Goal: Task Accomplishment & Management: Complete application form

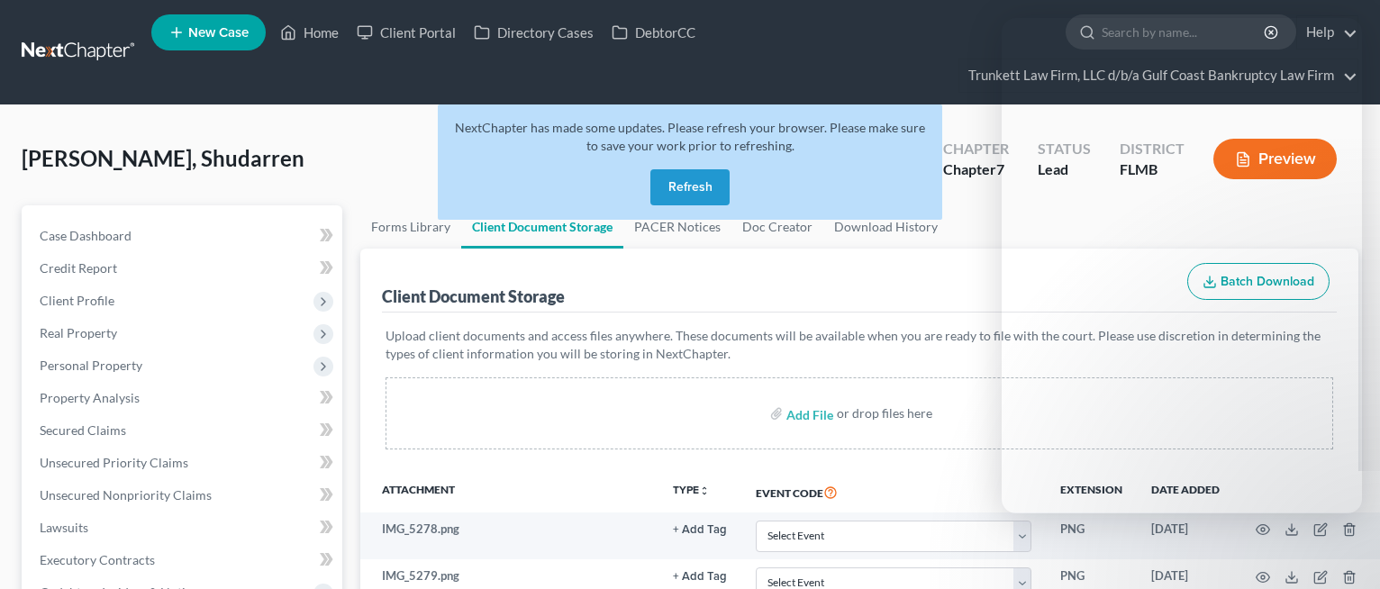
select select "4"
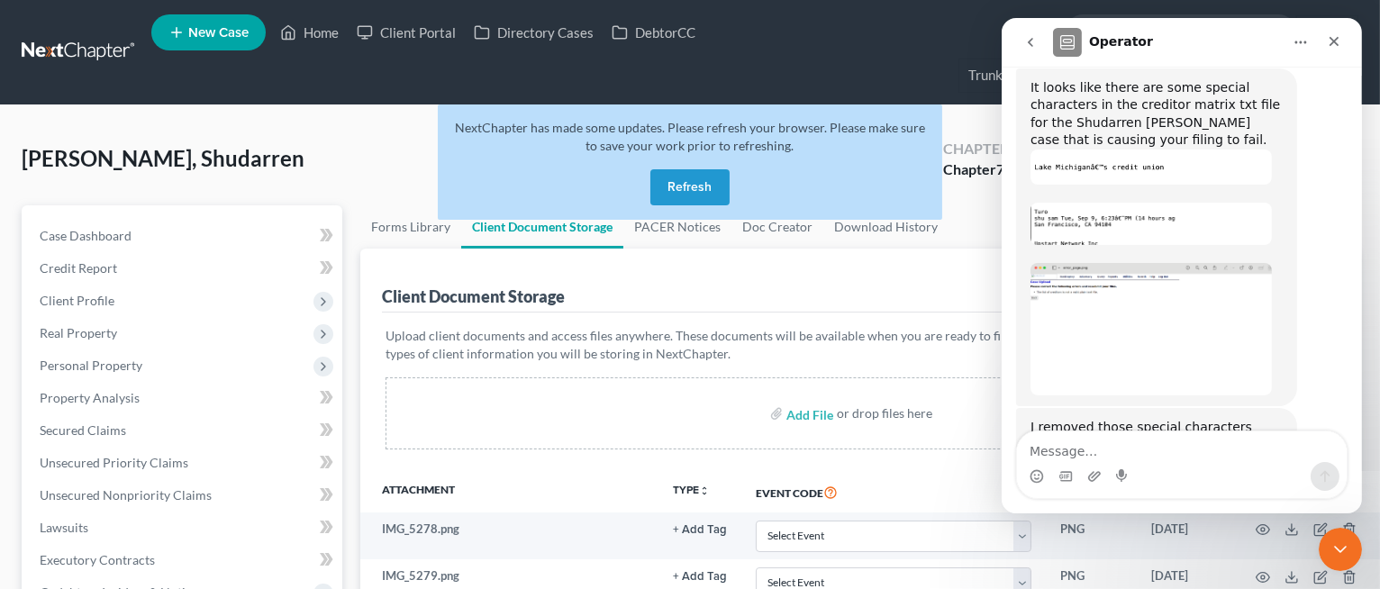
click at [698, 187] on button "Refresh" at bounding box center [690, 187] width 79 height 36
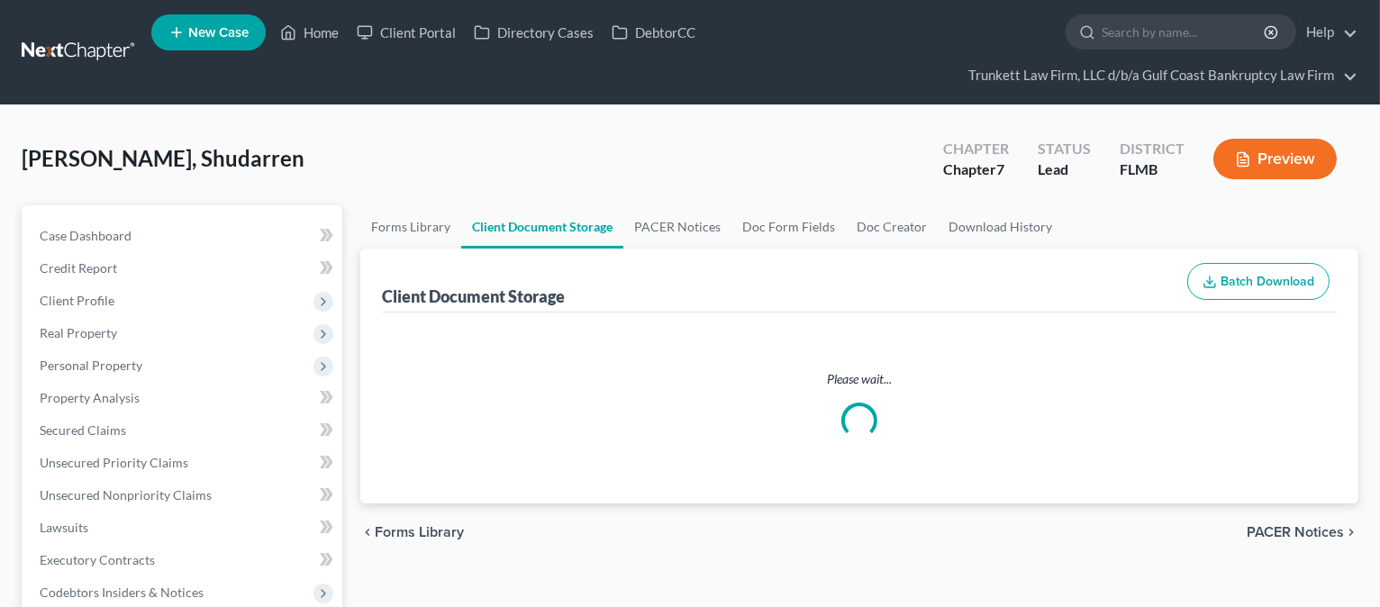
select select "4"
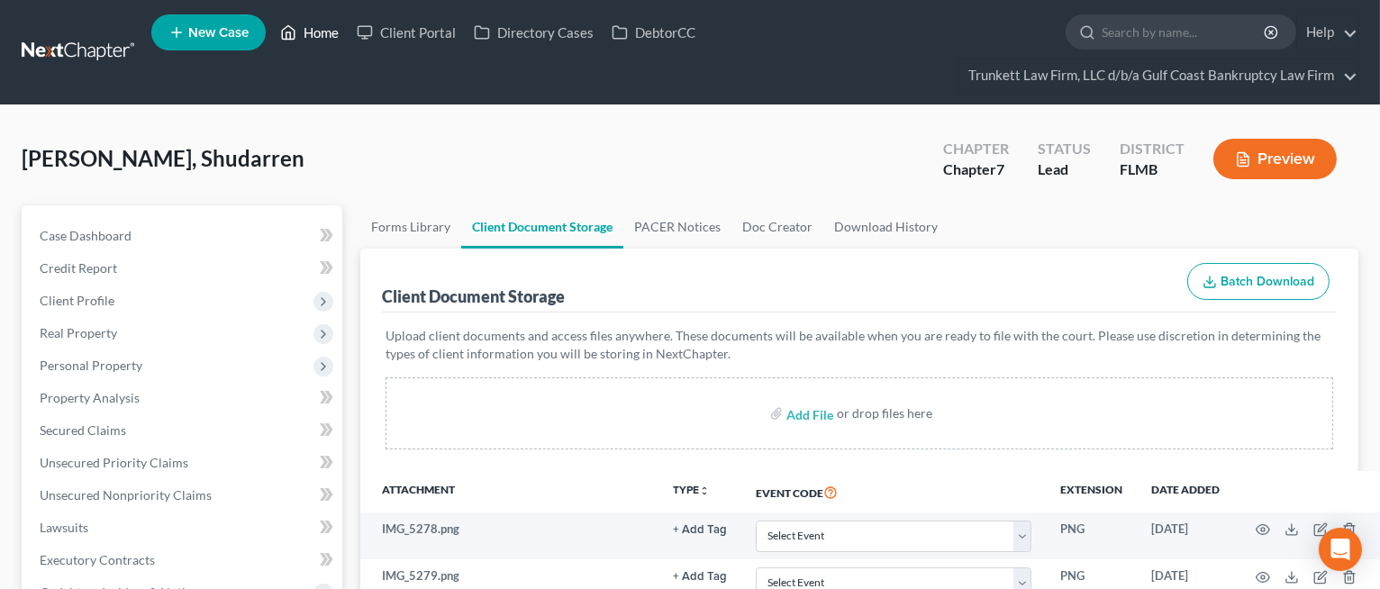
click at [330, 39] on link "Home" at bounding box center [309, 32] width 77 height 32
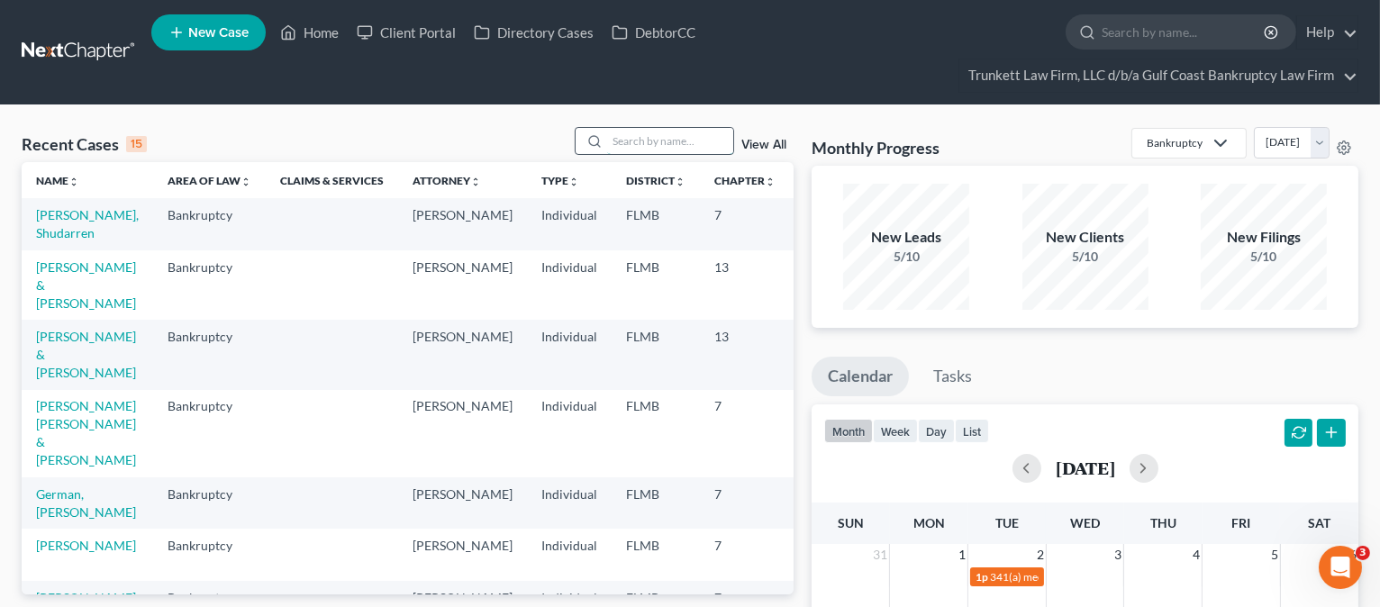
click at [610, 139] on input "search" at bounding box center [670, 141] width 126 height 26
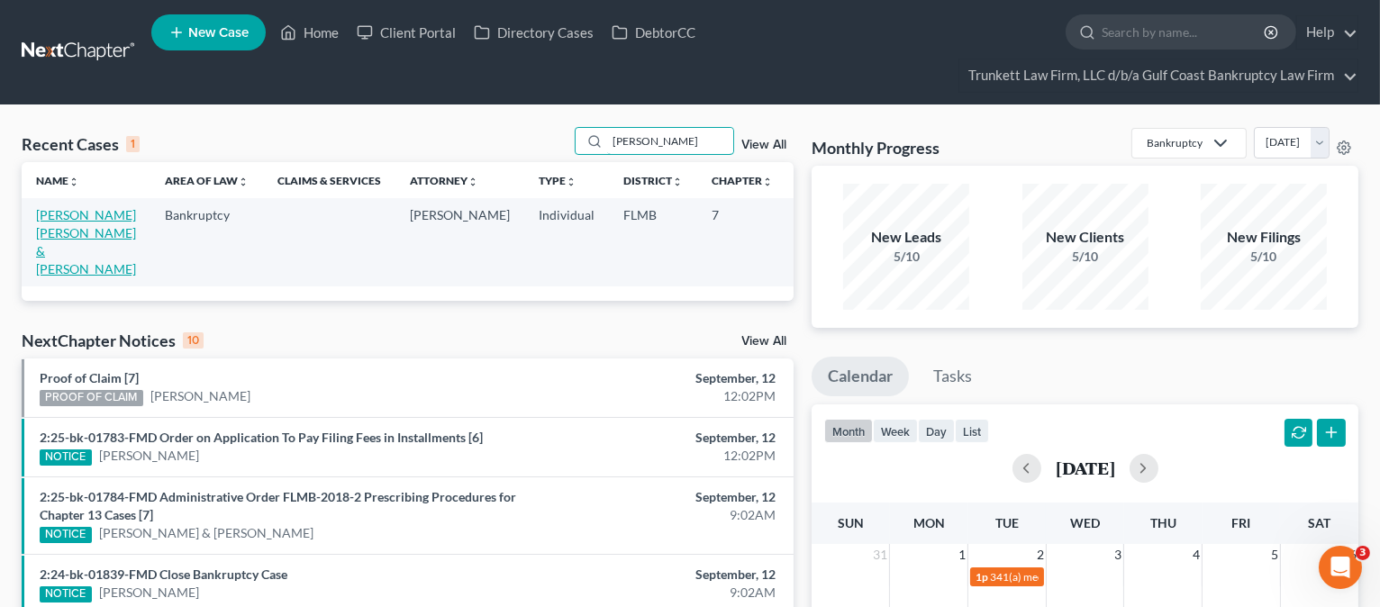
type input "HERNAN"
click at [52, 232] on link "Hernandez Galan, Cirilo & Hernandez, Rosa" at bounding box center [86, 241] width 100 height 69
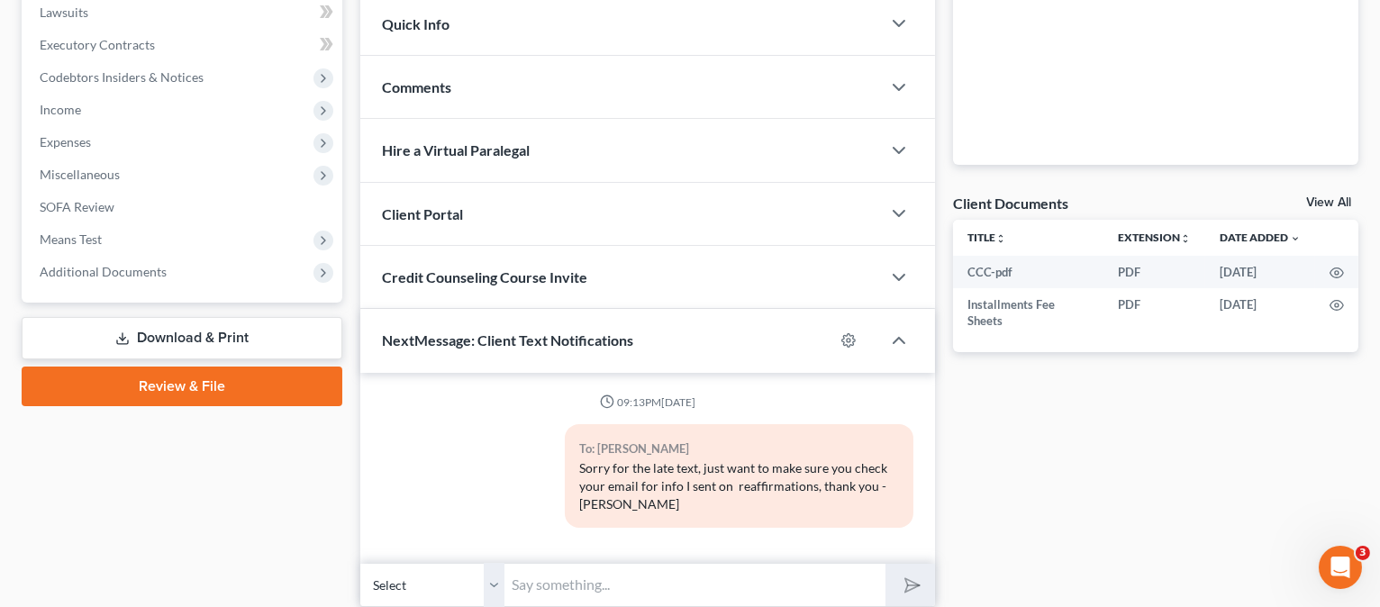
scroll to position [517, 0]
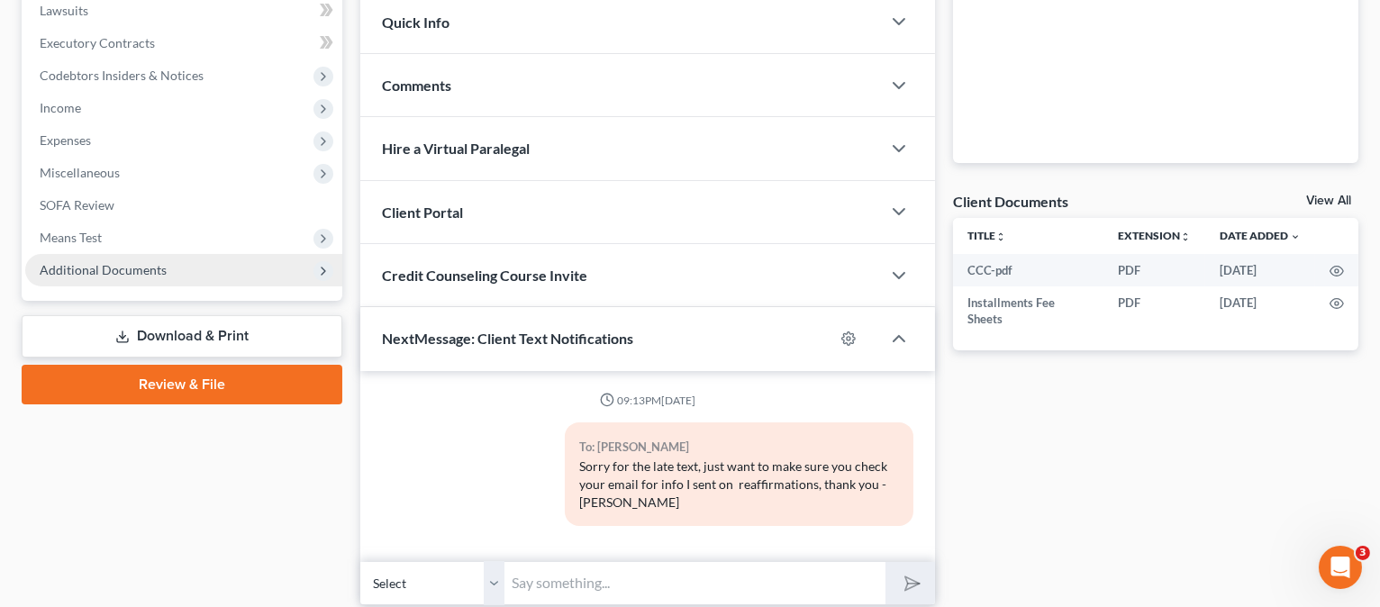
click at [86, 262] on span "Additional Documents" at bounding box center [103, 269] width 127 height 15
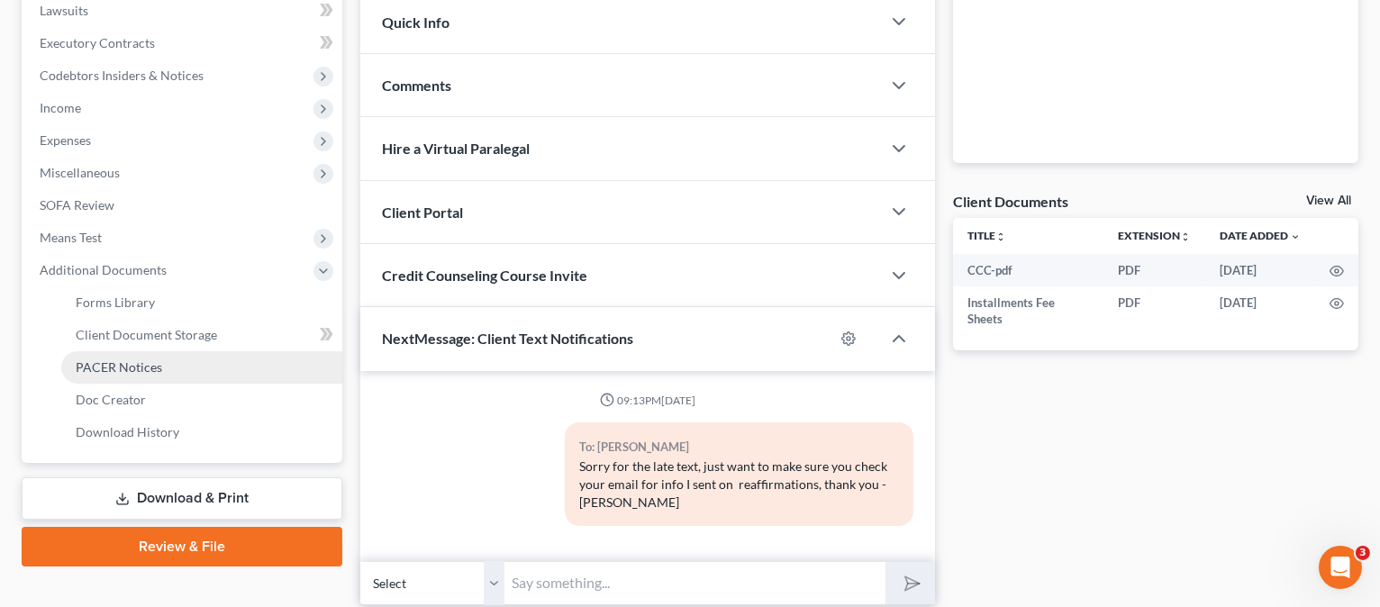
click at [114, 360] on span "PACER Notices" at bounding box center [119, 367] width 86 height 15
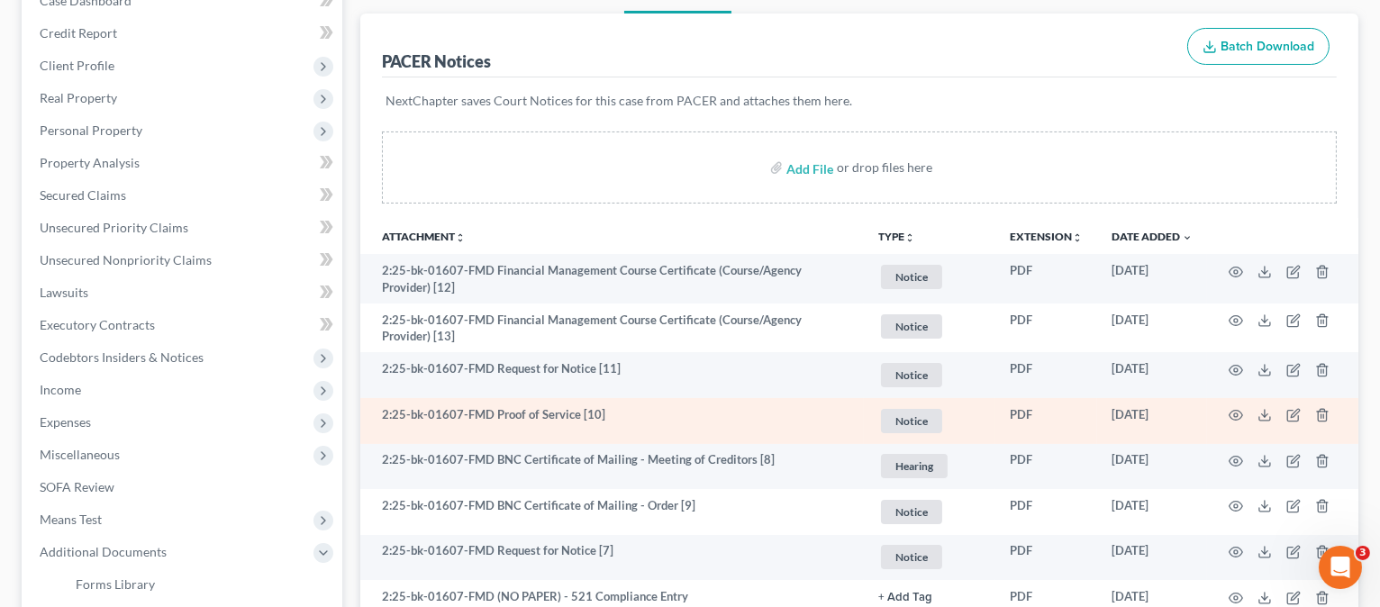
scroll to position [240, 0]
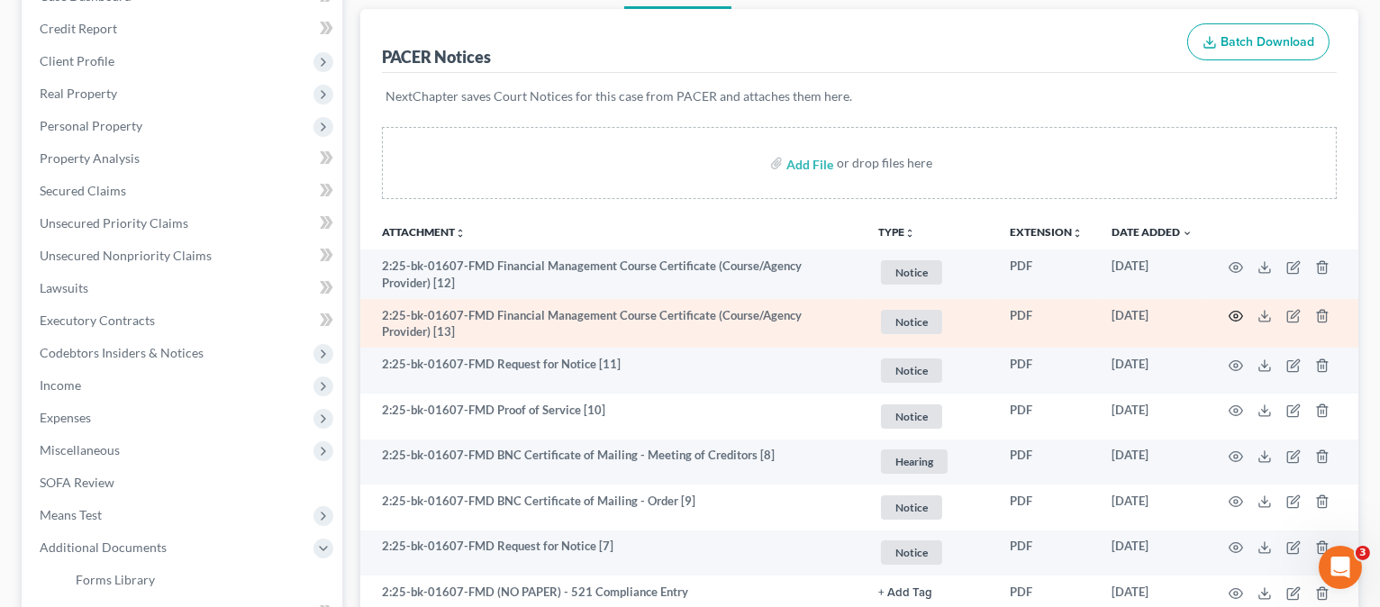
click at [1233, 309] on icon "button" at bounding box center [1236, 316] width 14 height 14
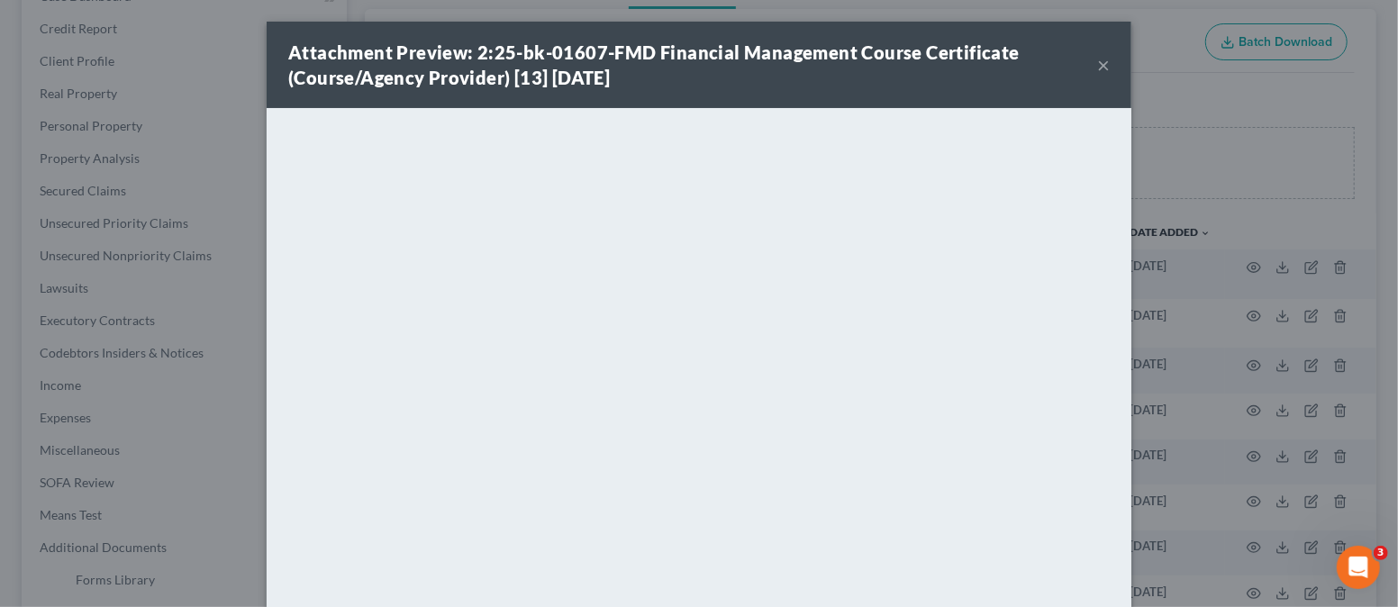
click at [1097, 64] on button "×" at bounding box center [1103, 65] width 13 height 22
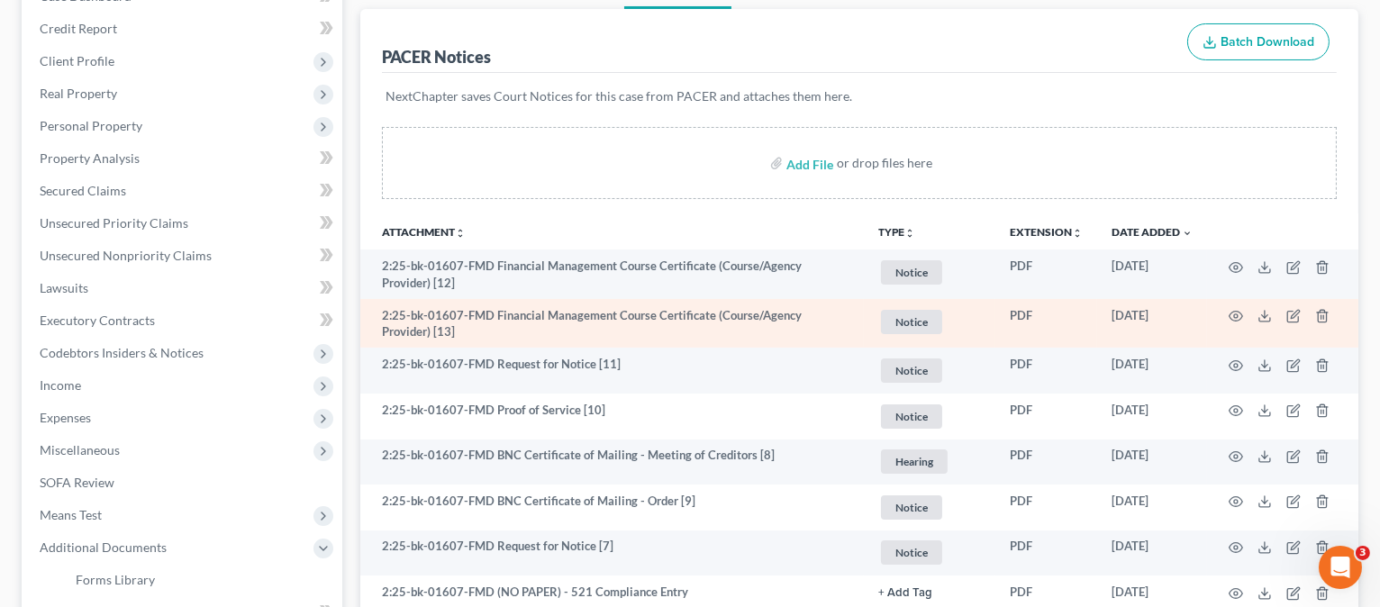
click at [761, 318] on td "2:25-bk-01607-FMD Financial Management Course Certificate (Course/Agency Provid…" at bounding box center [612, 324] width 504 height 50
click at [1233, 315] on icon "button" at bounding box center [1236, 316] width 14 height 14
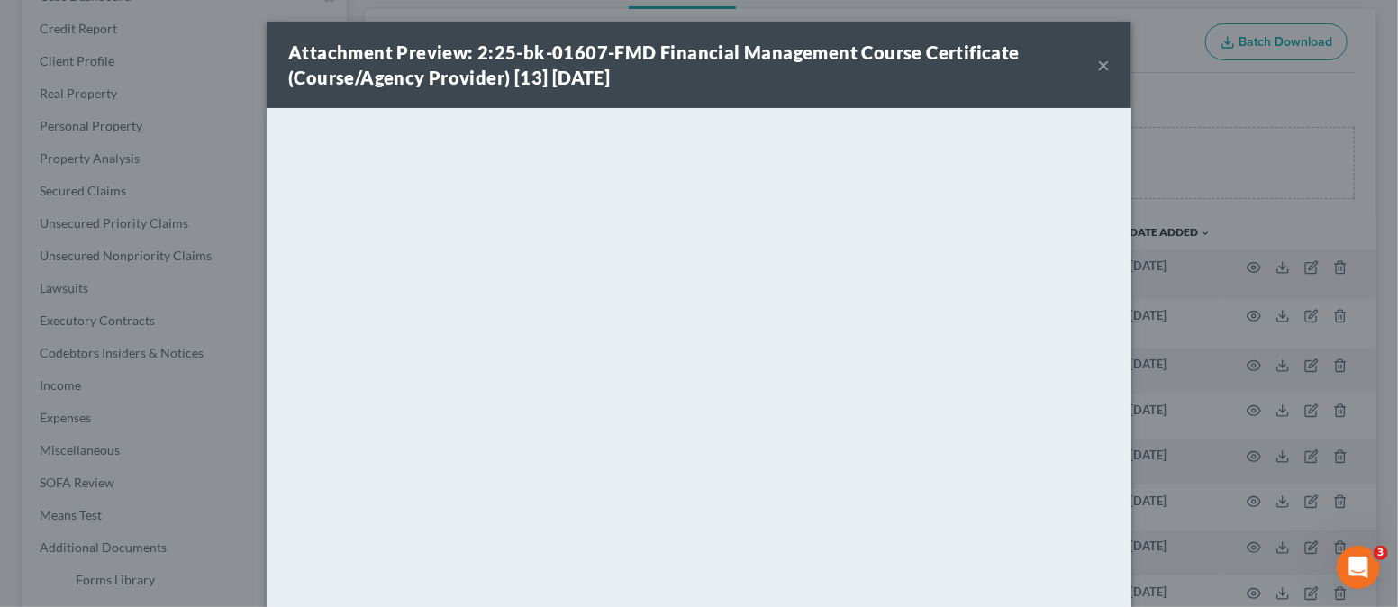
click at [1097, 58] on button "×" at bounding box center [1103, 65] width 13 height 22
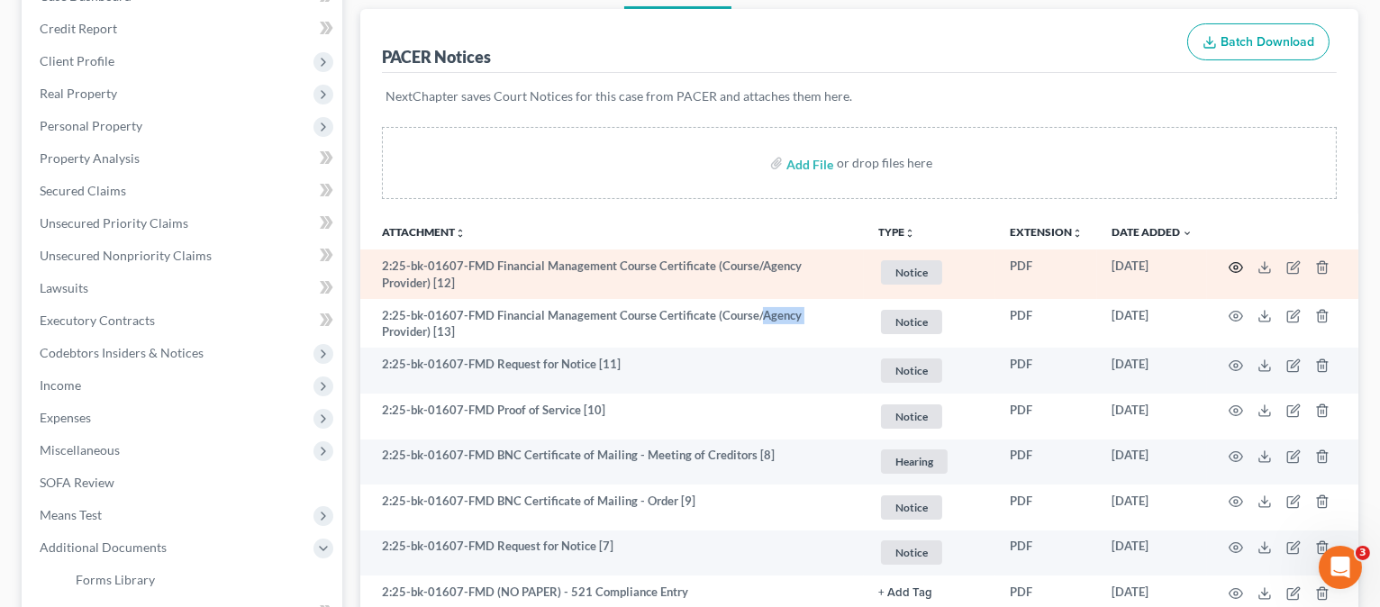
click at [1236, 266] on circle "button" at bounding box center [1236, 268] width 4 height 4
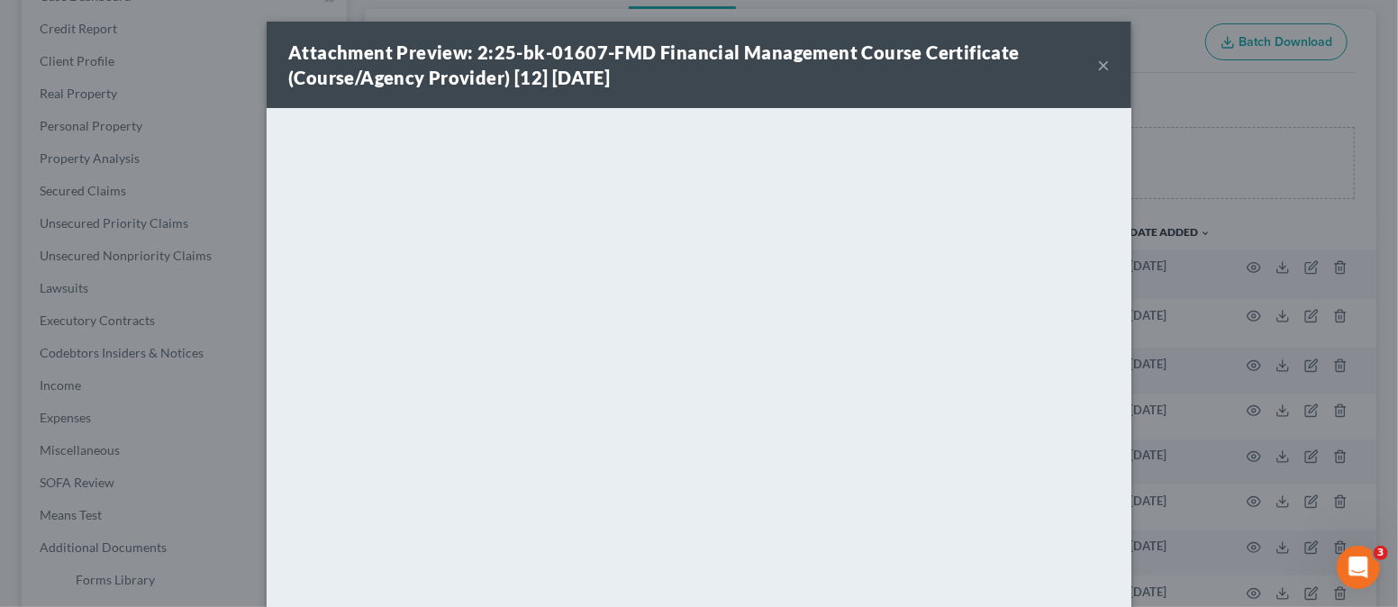
drag, startPoint x: 837, startPoint y: 78, endPoint x: 857, endPoint y: 80, distance: 19.9
click at [842, 78] on div "Attachment Preview: 2:25-bk-01607-FMD Financial Management Course Certificate (…" at bounding box center [692, 65] width 809 height 50
click at [1085, 60] on div "Attachment Preview: 2:25-bk-01607-FMD Financial Management Course Certificate (…" at bounding box center [692, 65] width 809 height 50
drag, startPoint x: 1096, startPoint y: 66, endPoint x: 1042, endPoint y: 78, distance: 54.6
click at [1097, 65] on button "×" at bounding box center [1103, 65] width 13 height 22
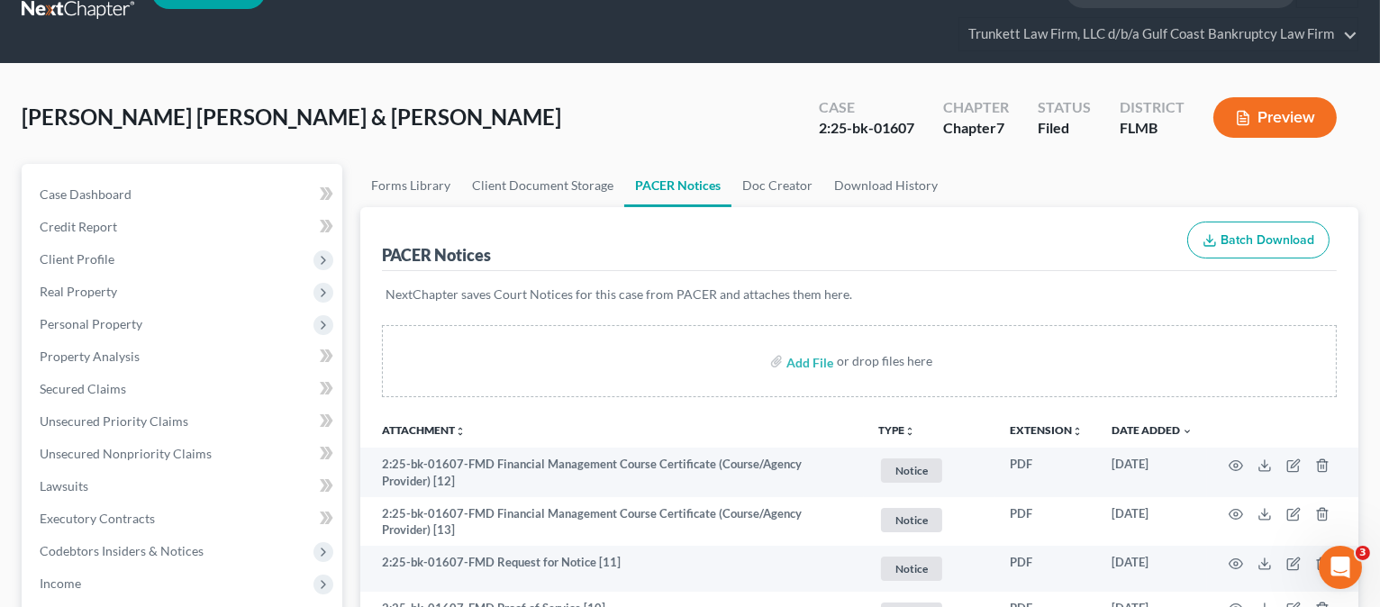
scroll to position [0, 0]
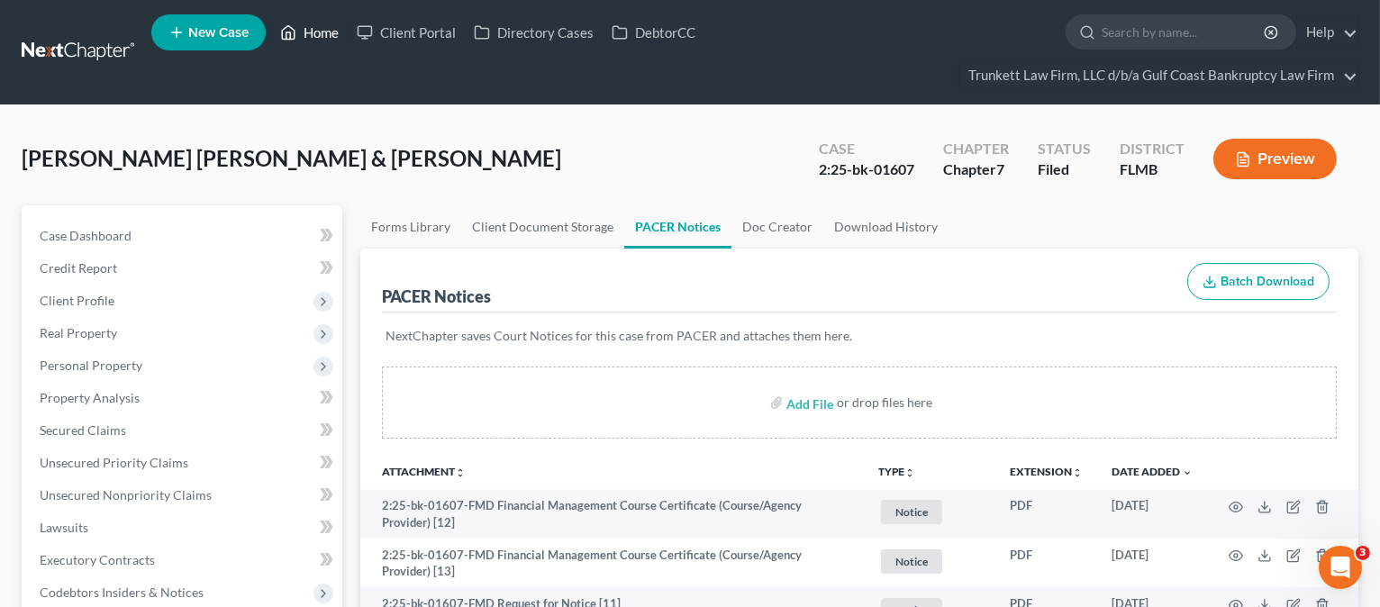
click at [311, 32] on link "Home" at bounding box center [309, 32] width 77 height 32
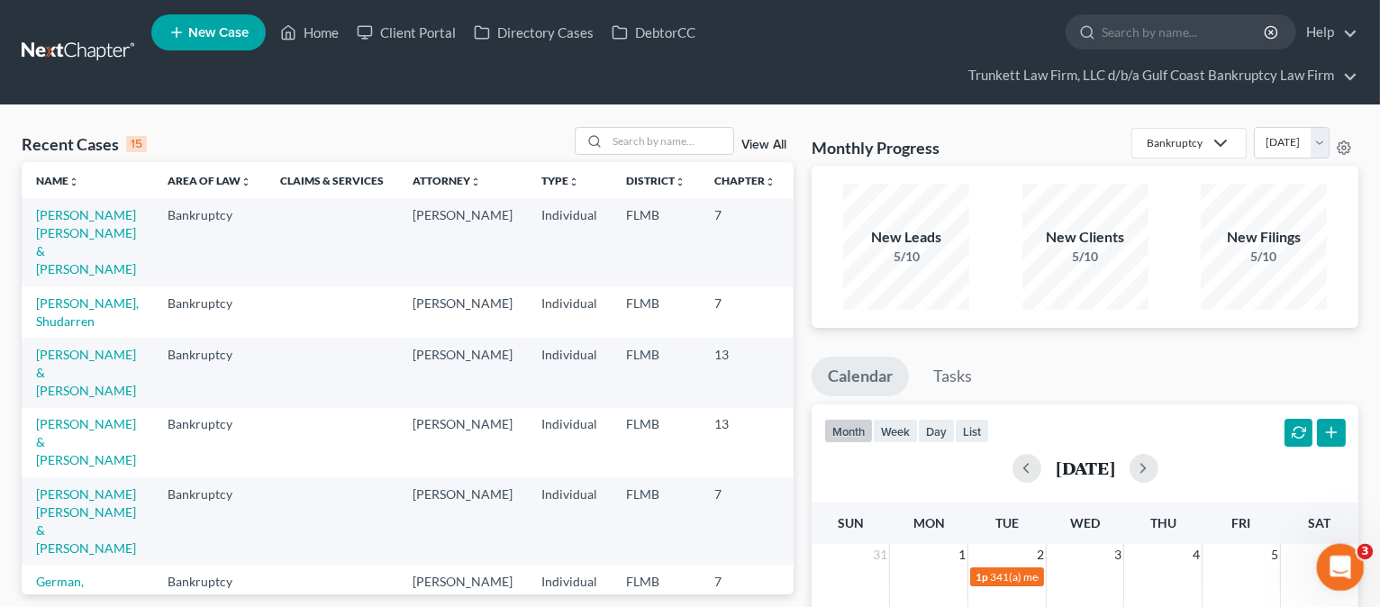
click at [1338, 565] on icon "Open Intercom Messenger" at bounding box center [1339, 566] width 30 height 30
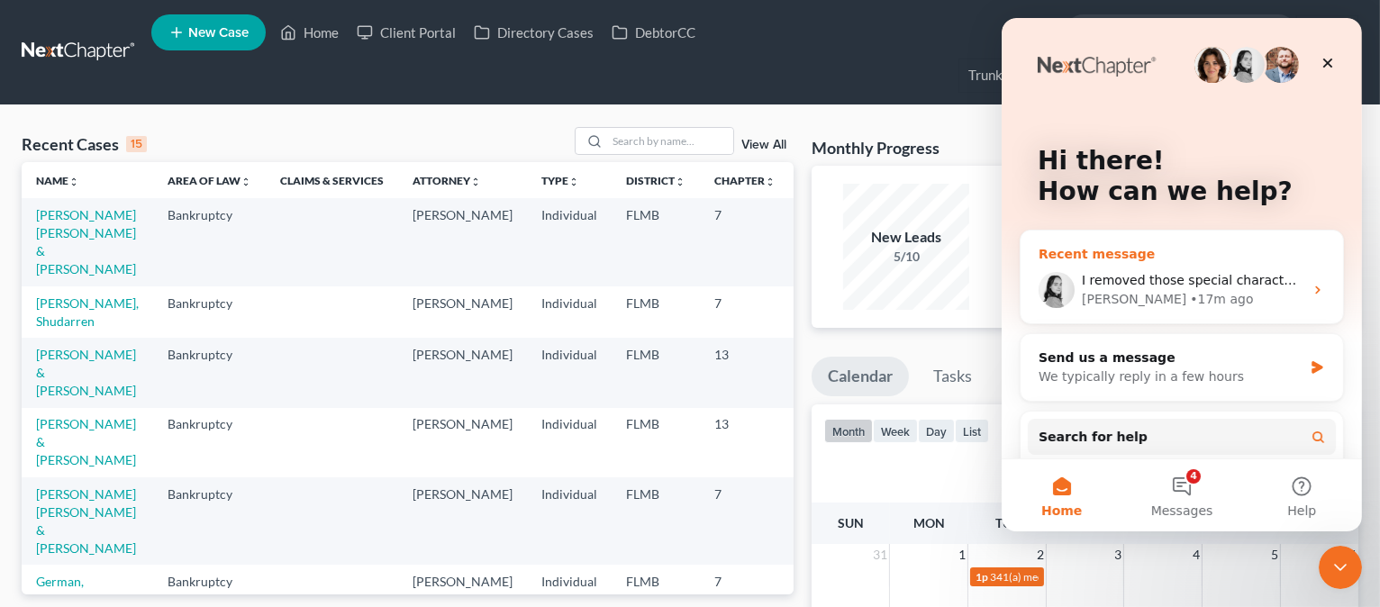
click at [1315, 291] on icon "Intercom messenger" at bounding box center [1317, 291] width 5 height 8
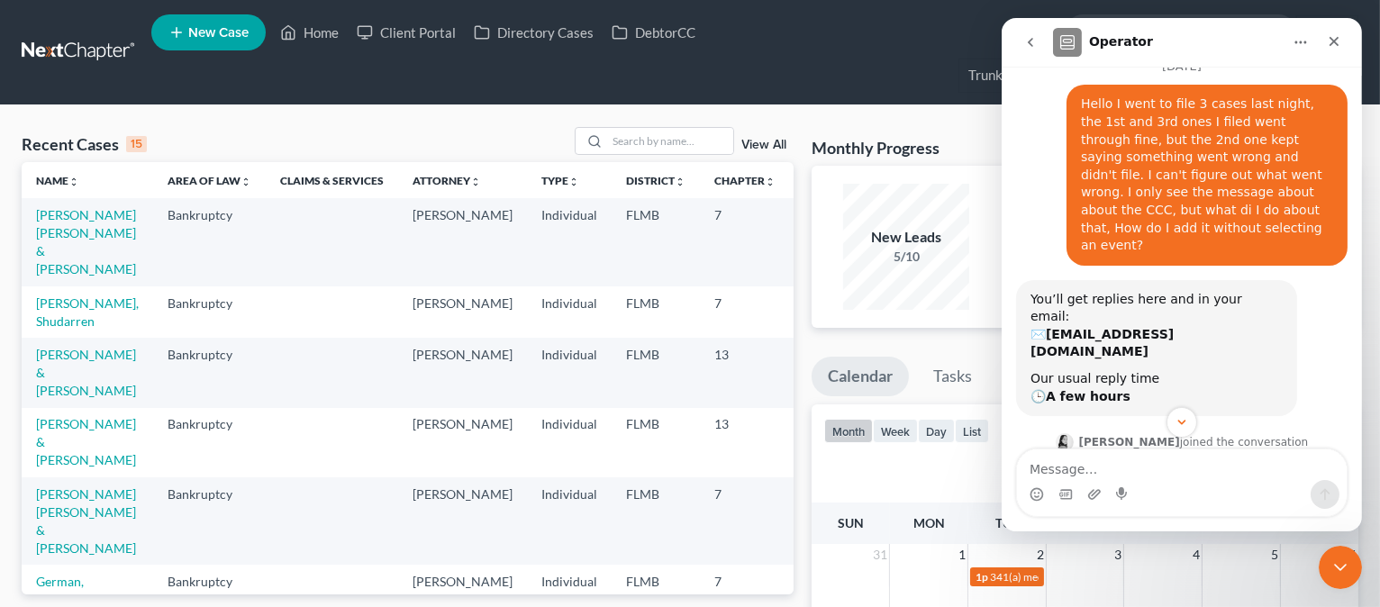
scroll to position [423, 0]
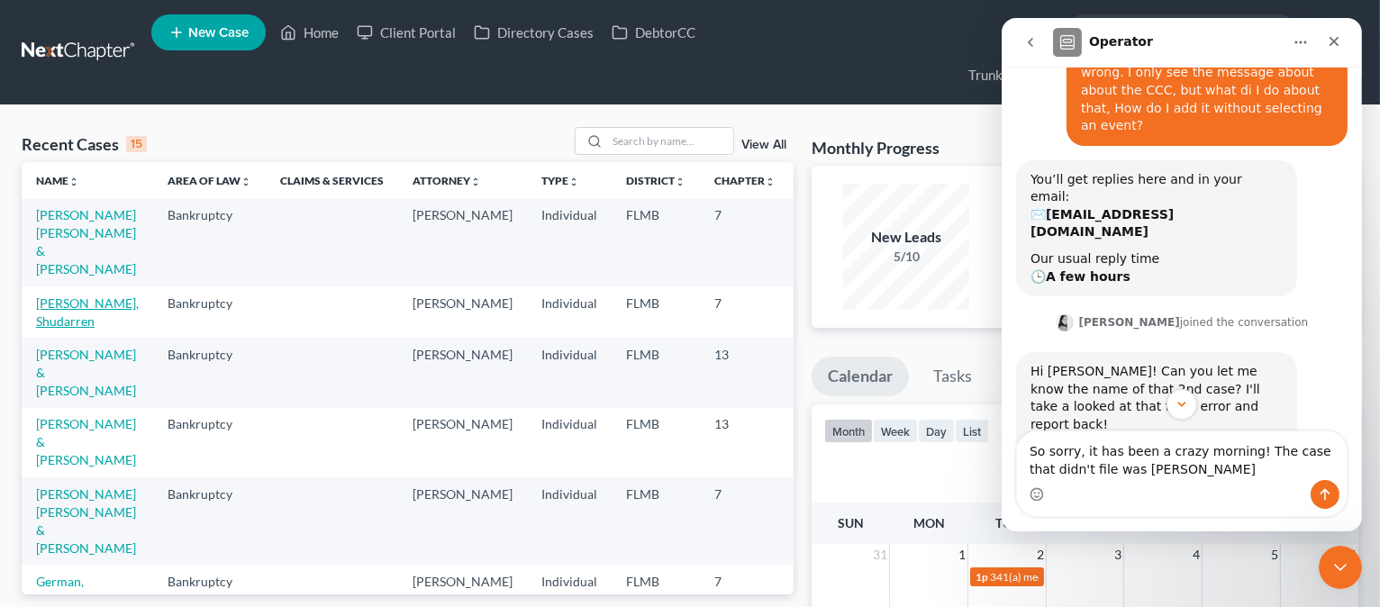
type textarea "So sorry, it has been a crazy morning! The case that didn't file was Shudarren …"
click at [59, 329] on link "[PERSON_NAME], Shudarren" at bounding box center [87, 312] width 103 height 33
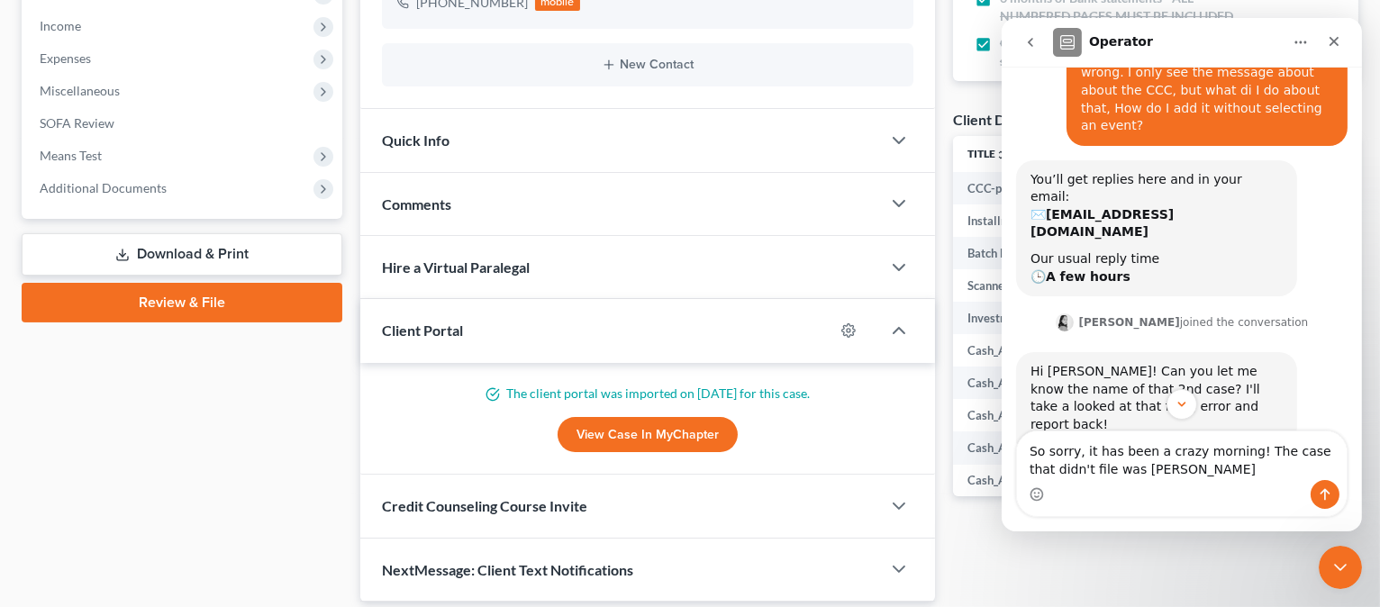
scroll to position [600, 0]
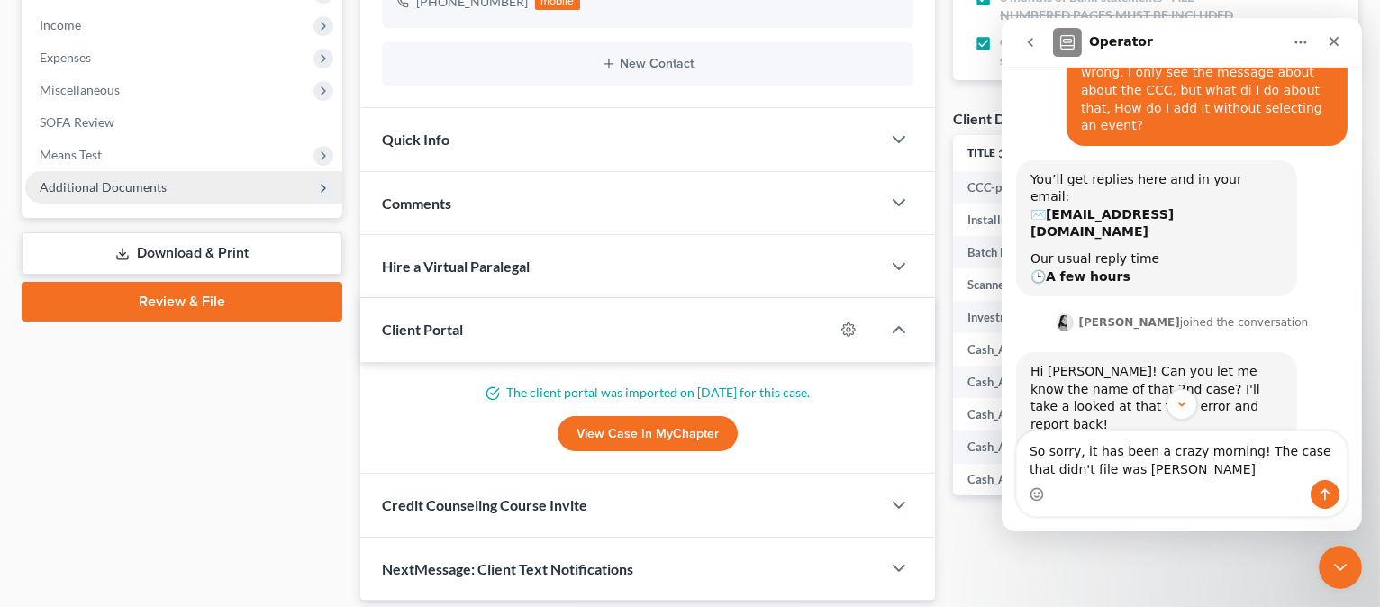
click at [200, 186] on span "Additional Documents" at bounding box center [183, 187] width 317 height 32
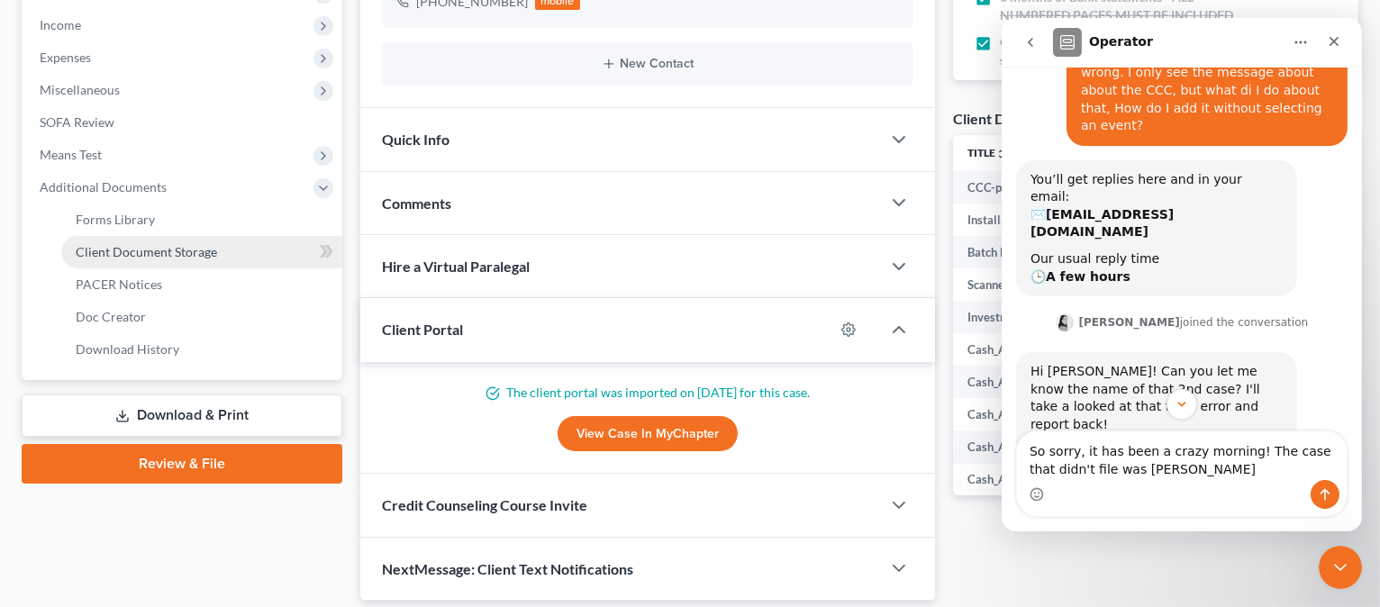
click at [218, 249] on link "Client Document Storage" at bounding box center [201, 252] width 281 height 32
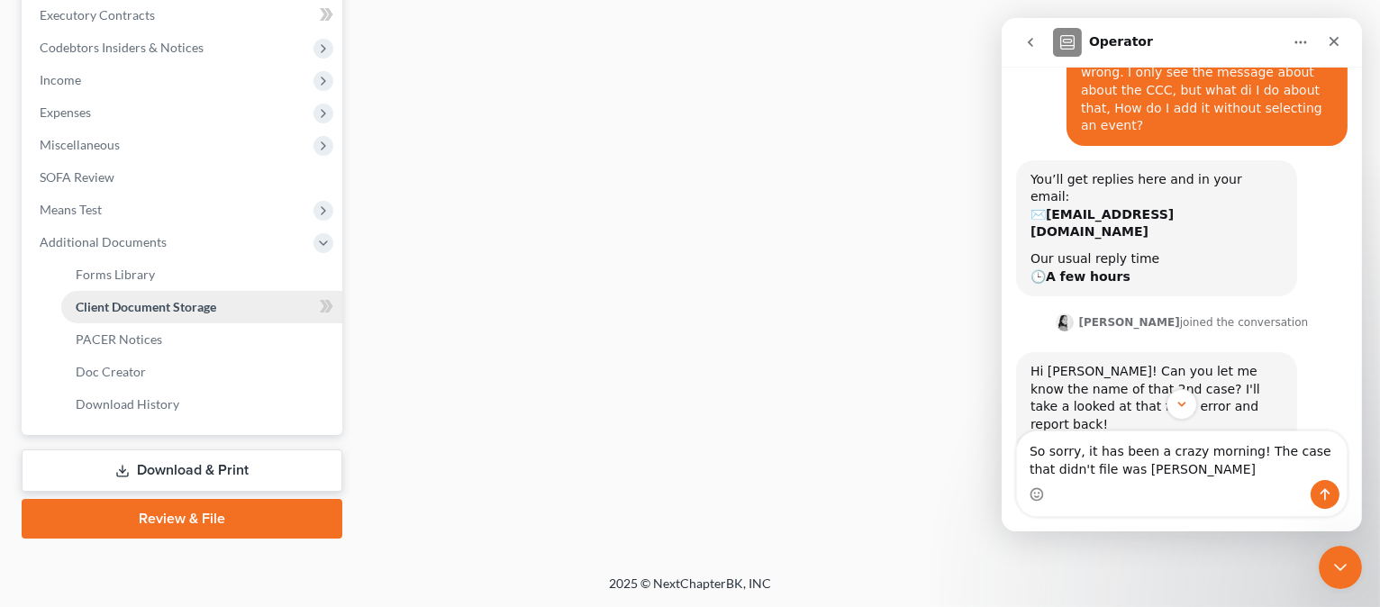
scroll to position [459, 0]
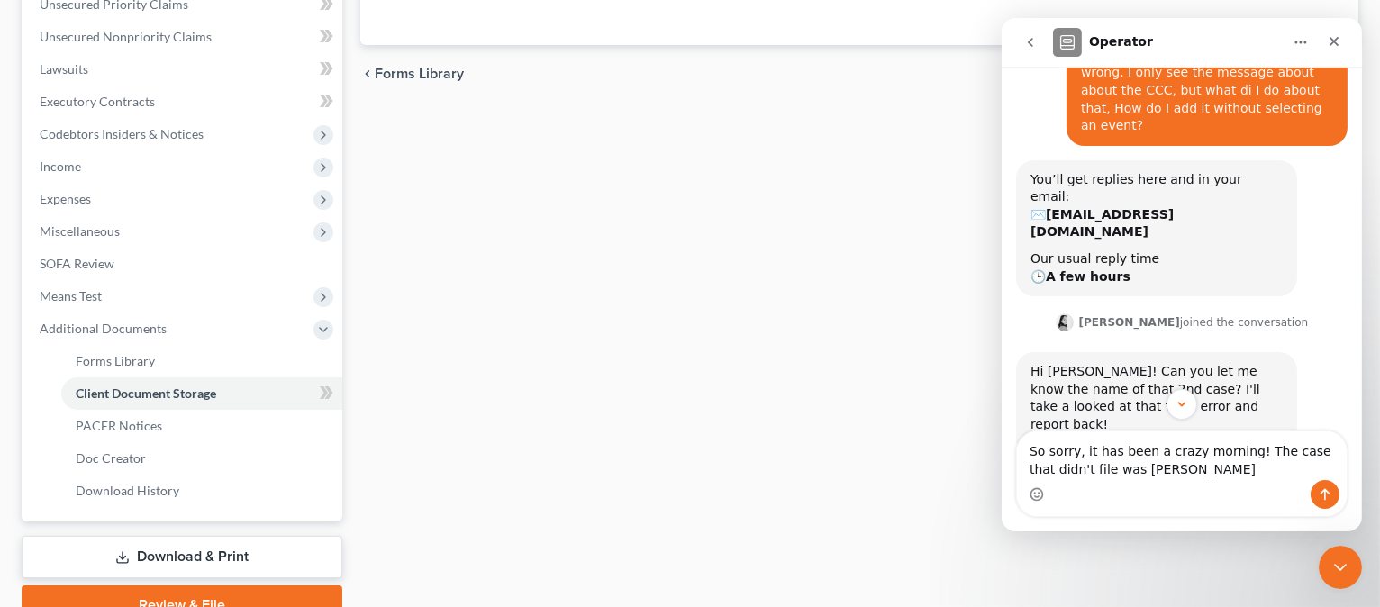
select select "4"
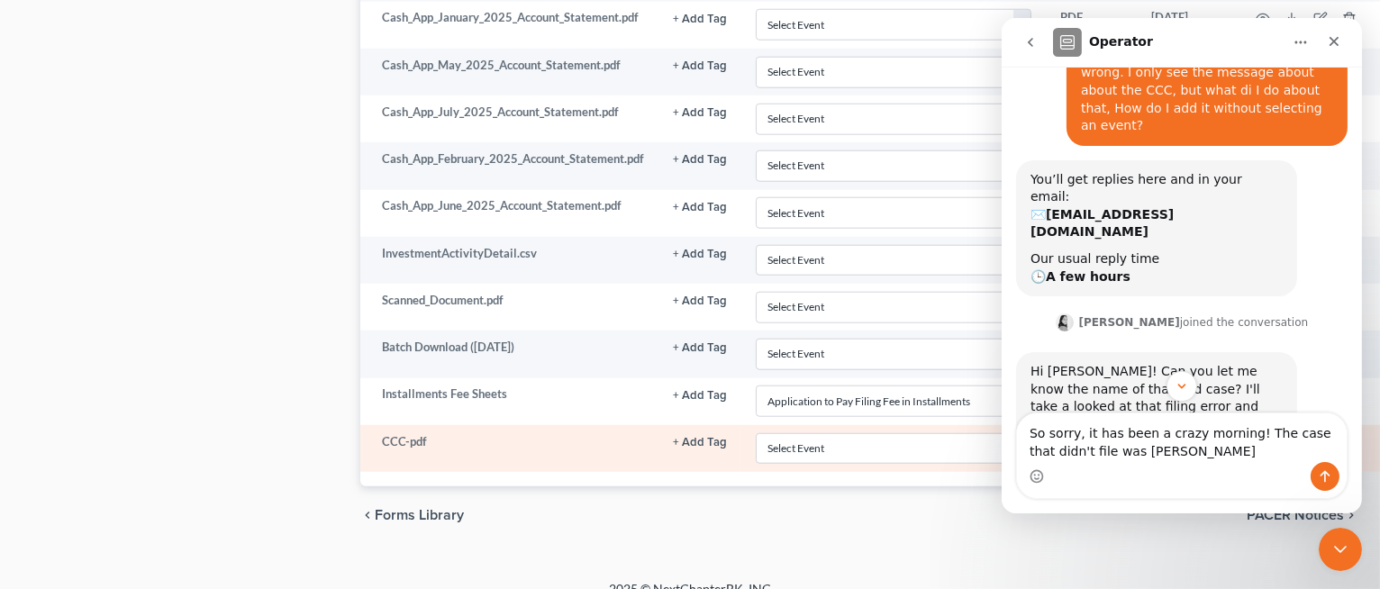
scroll to position [3009, 0]
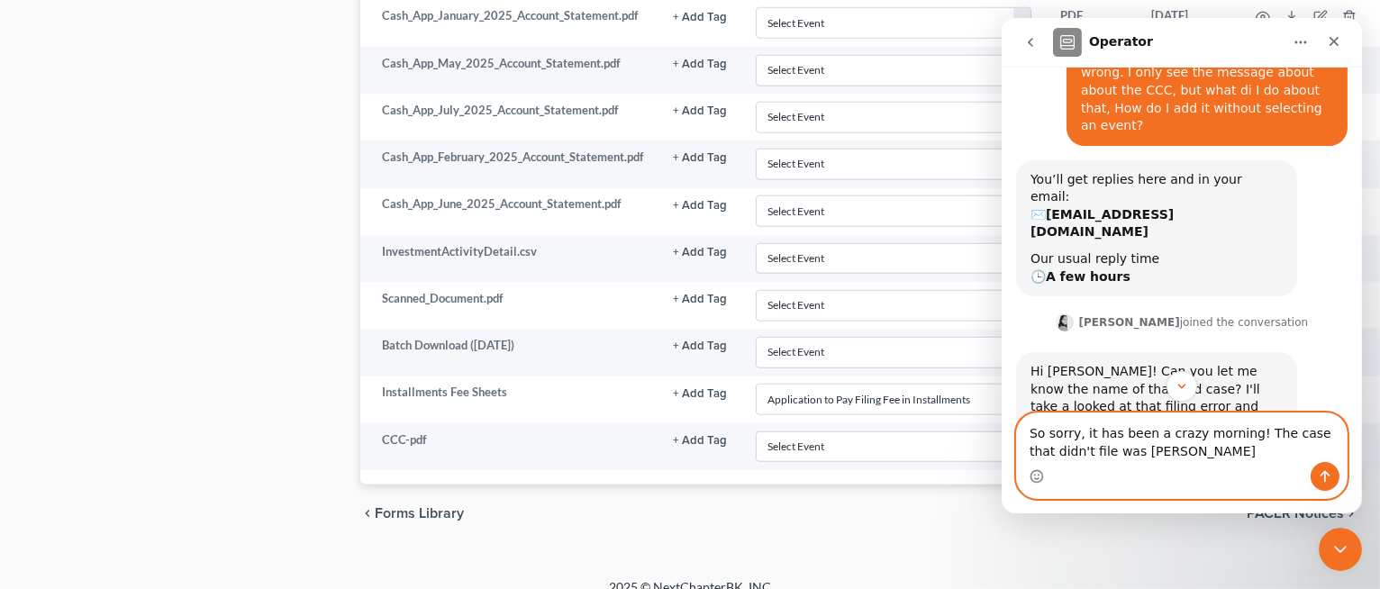
click at [1230, 452] on textarea "So sorry, it has been a crazy morning! The case that didn't file was Shudarren …" at bounding box center [1181, 438] width 330 height 49
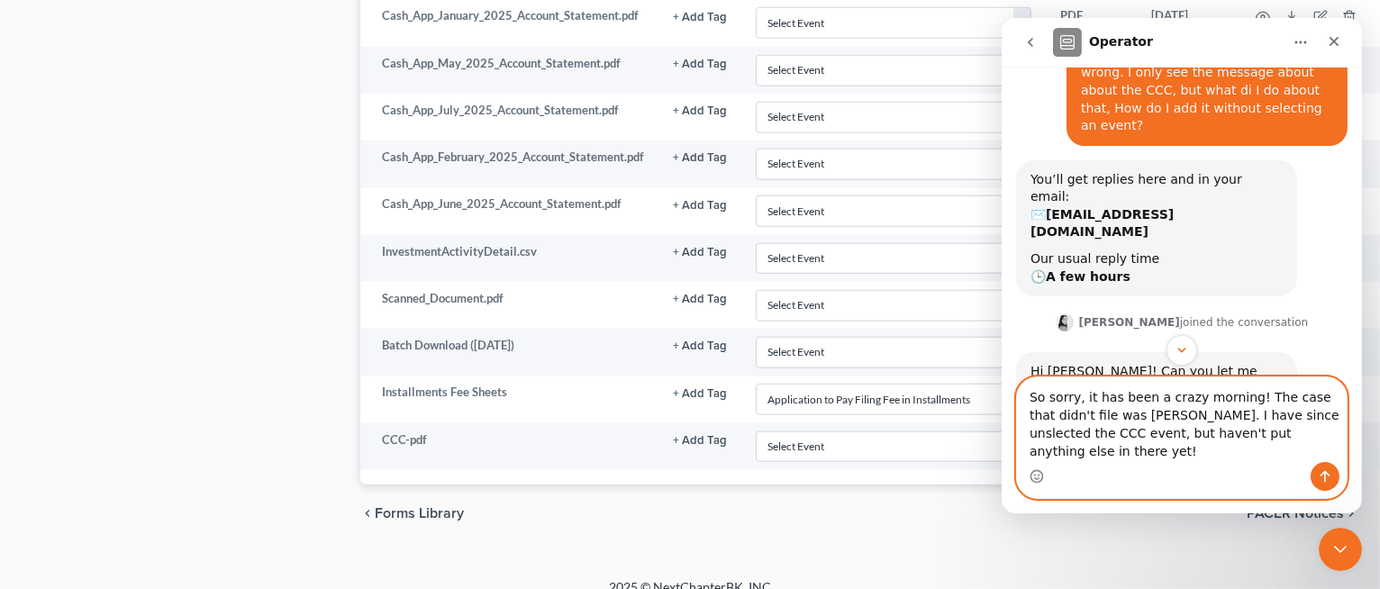
type textarea "So sorry, it has been a crazy morning! The case that didn't file was Shudarren …"
click at [1328, 466] on button "Send a message…" at bounding box center [1324, 476] width 29 height 29
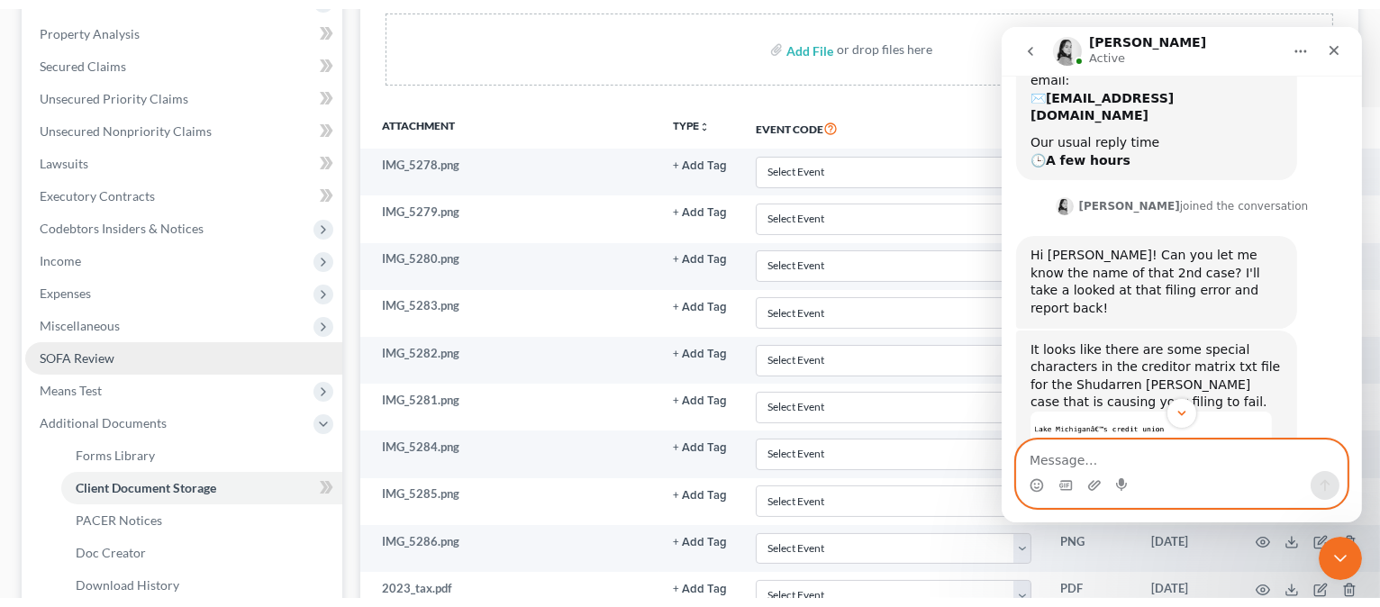
scroll to position [367, 0]
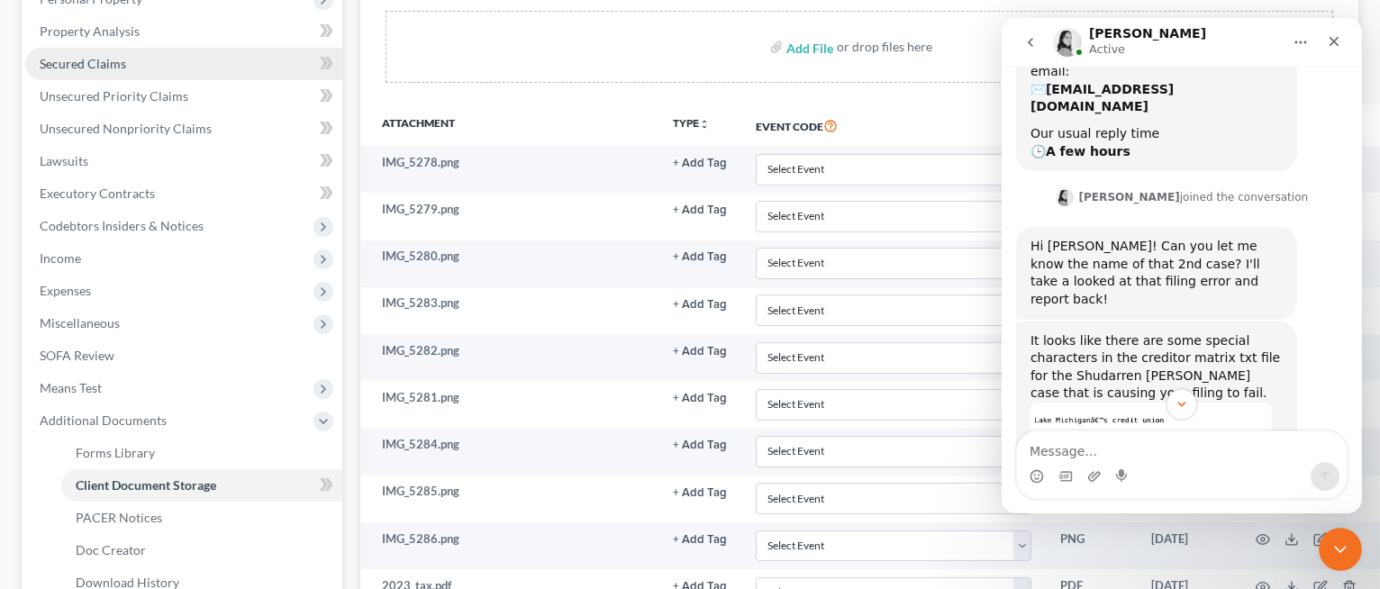
click at [155, 72] on link "Secured Claims" at bounding box center [183, 64] width 317 height 32
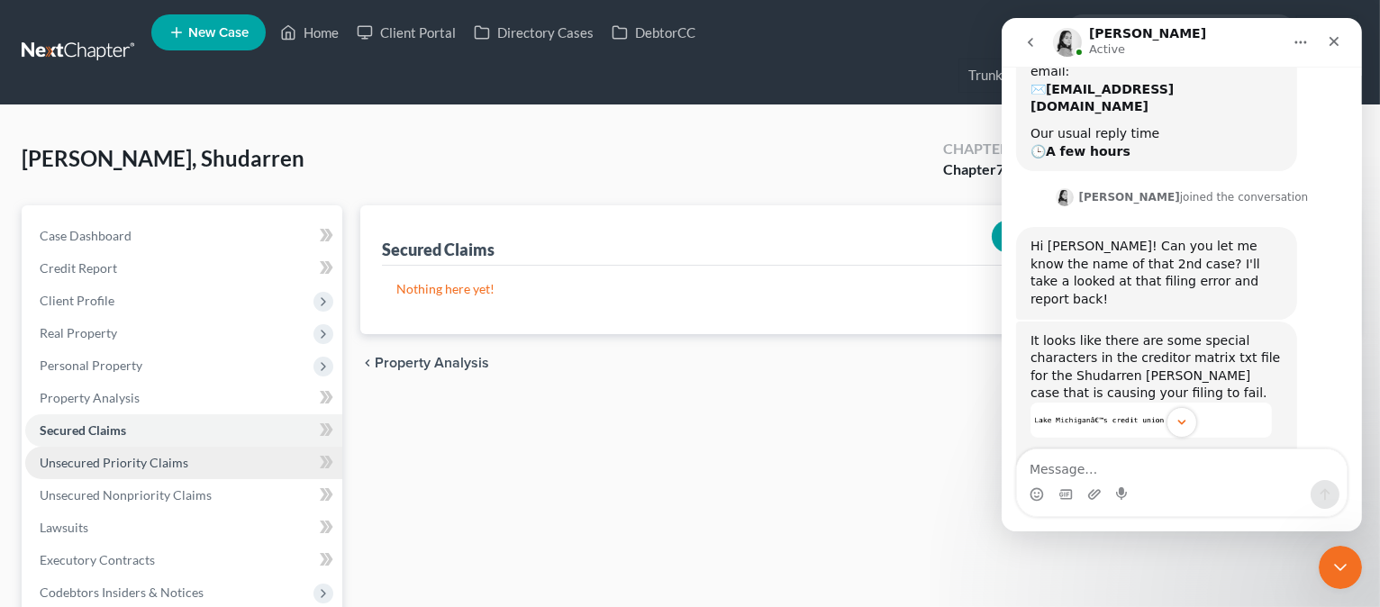
click at [184, 457] on span "Unsecured Priority Claims" at bounding box center [114, 462] width 149 height 15
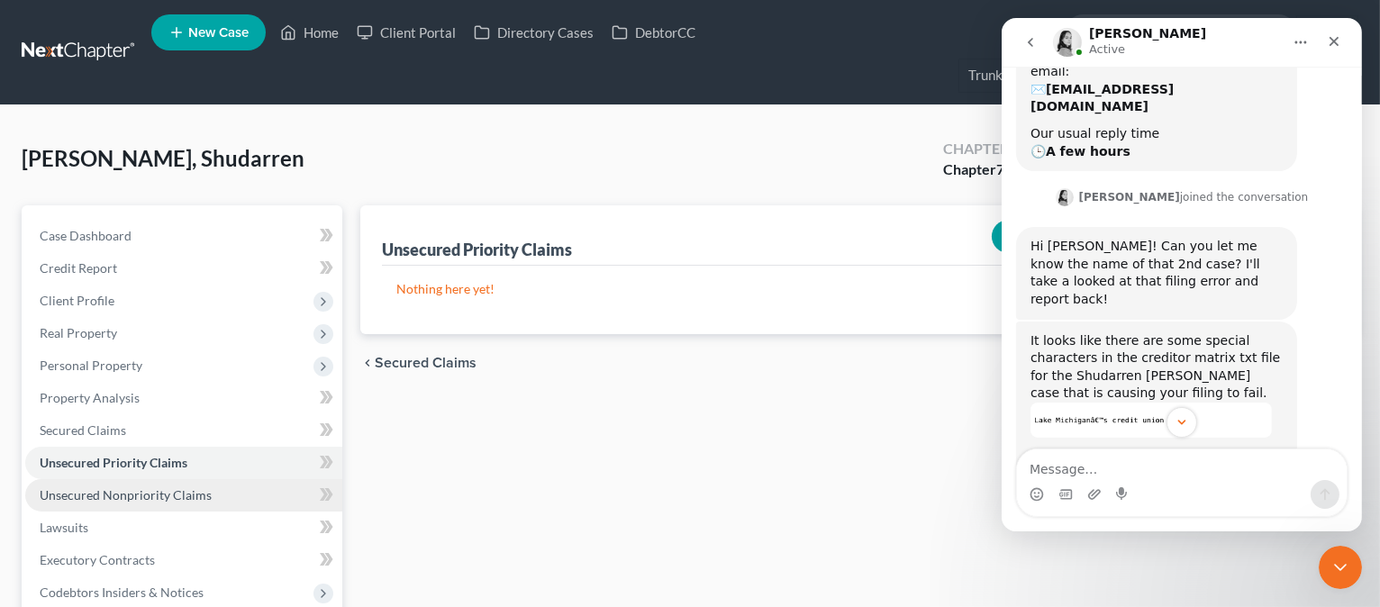
click at [186, 487] on span "Unsecured Nonpriority Claims" at bounding box center [126, 494] width 172 height 15
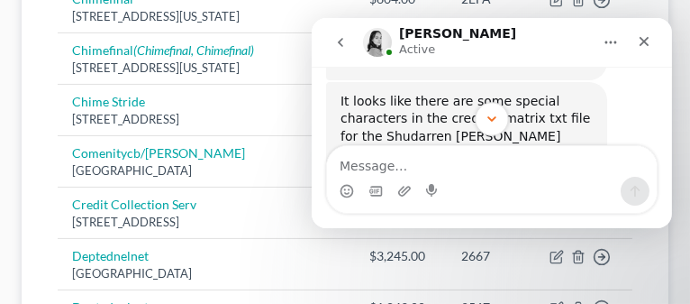
scroll to position [841, 0]
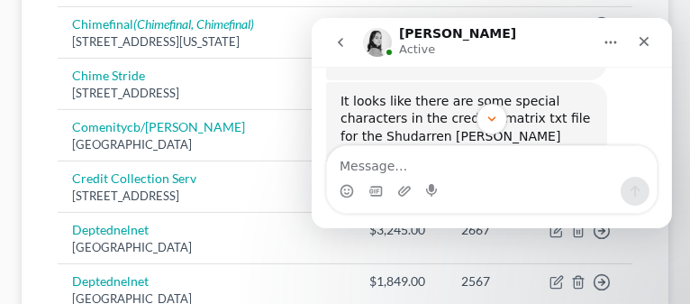
click at [601, 125] on div "Intercom messenger" at bounding box center [491, 119] width 360 height 31
drag, startPoint x: 667, startPoint y: 123, endPoint x: 664, endPoint y: 110, distance: 13.8
click at [664, 110] on div "Intercom messenger" at bounding box center [491, 119] width 360 height 31
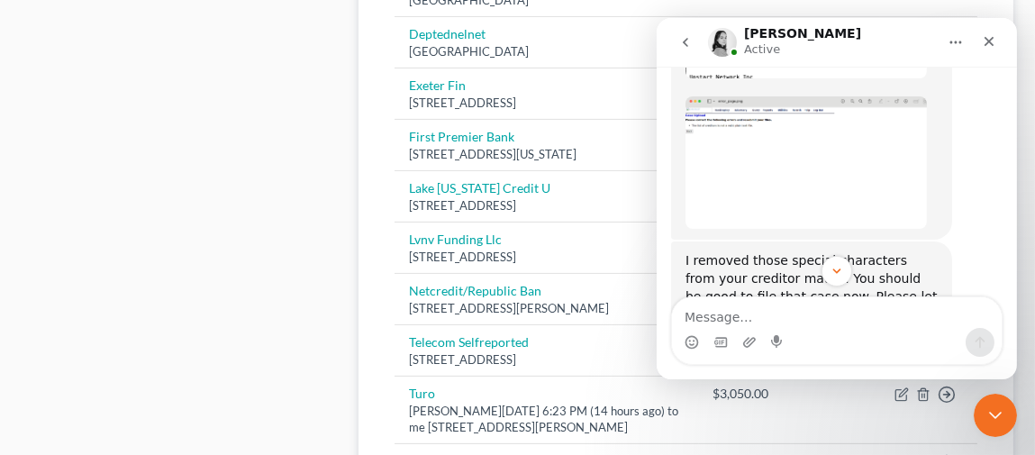
scroll to position [1042, 0]
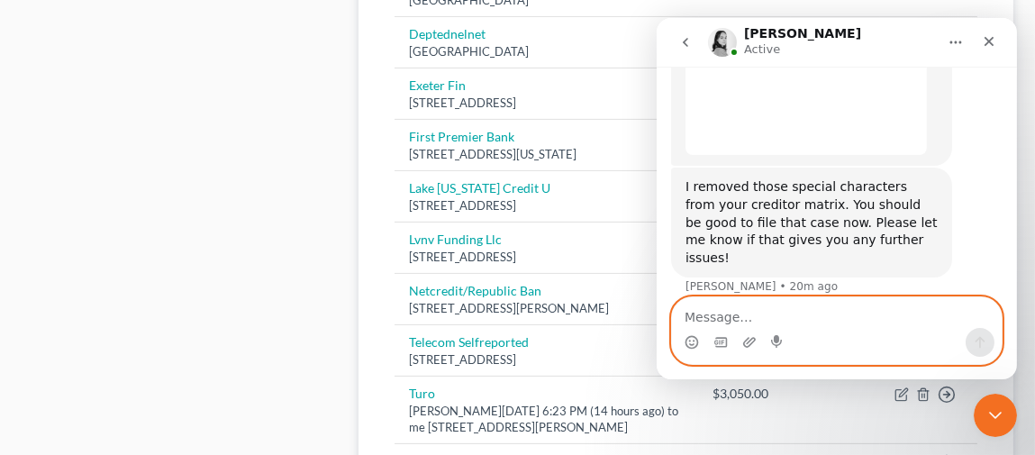
click at [796, 314] on textarea "Message…" at bounding box center [836, 312] width 330 height 31
type textarea "P"
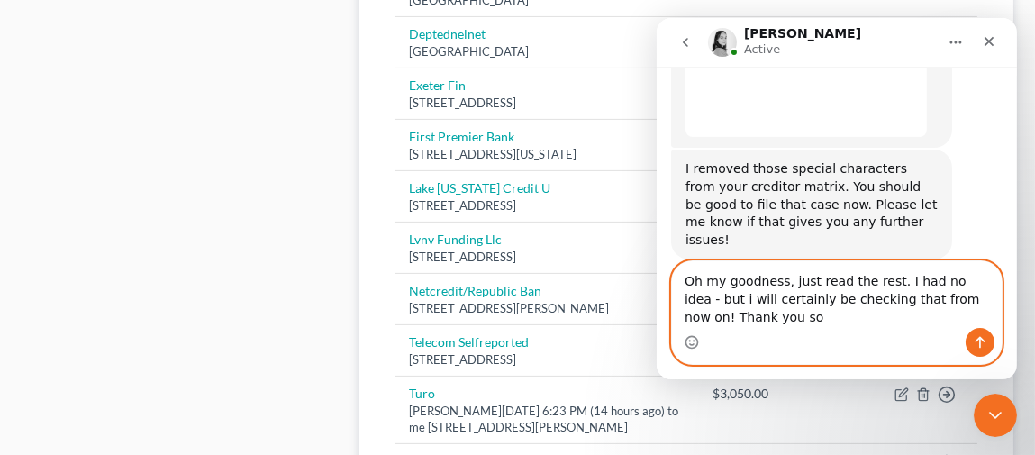
scroll to position [1078, 0]
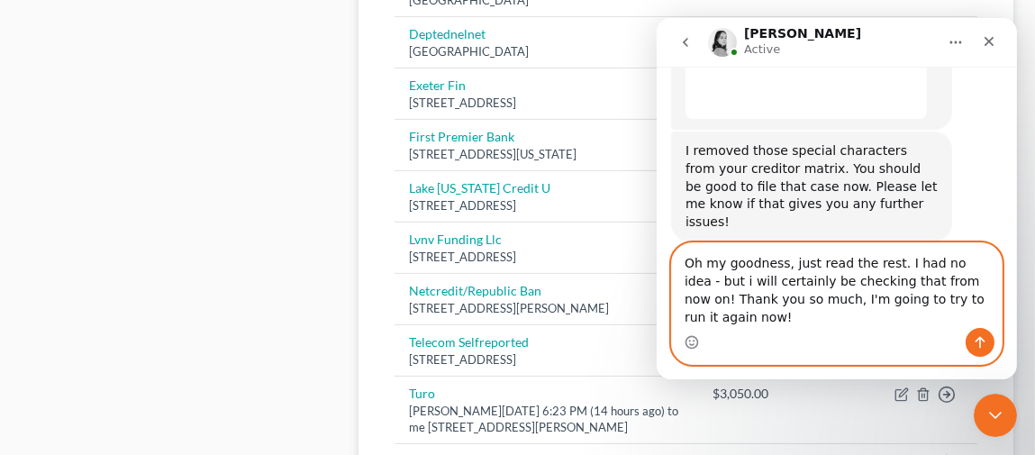
type textarea "Oh my goodness, just read the rest. I had no idea - but i will certainly be che…"
click at [980, 345] on icon "Send a message…" at bounding box center [980, 343] width 10 height 12
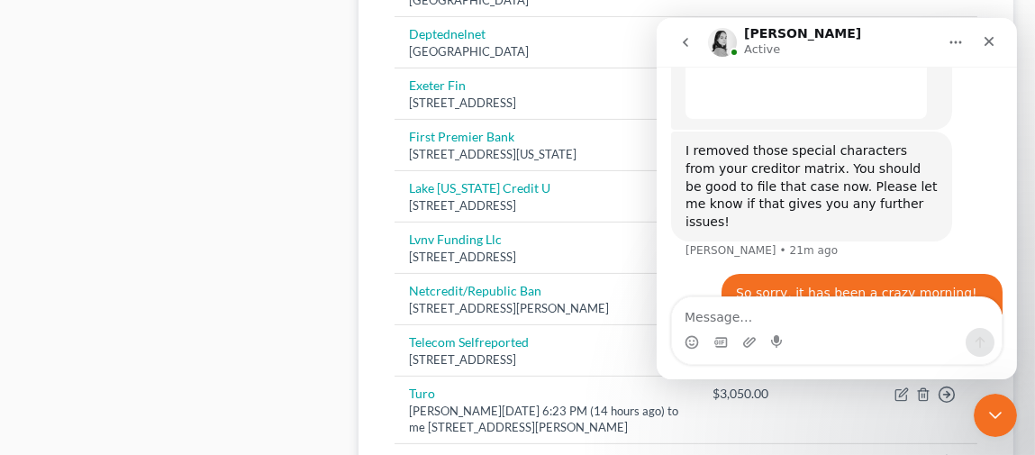
scroll to position [1135, 0]
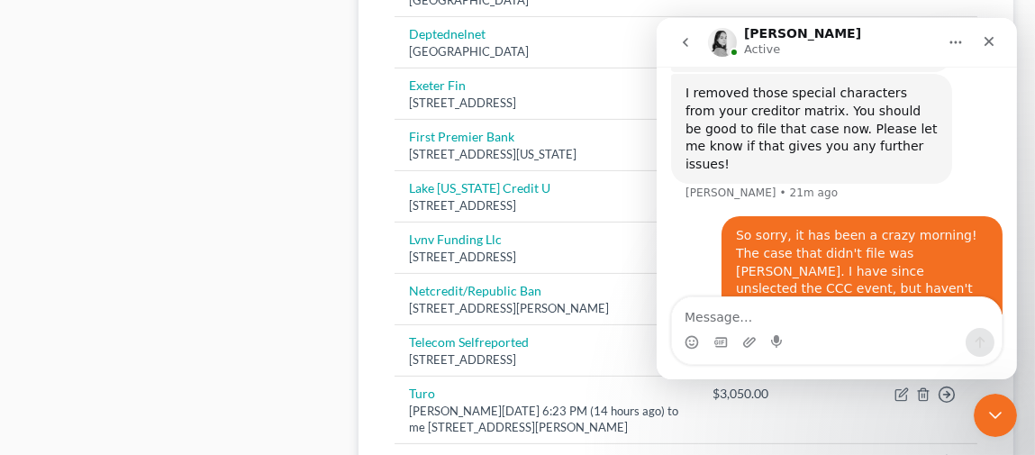
drag, startPoint x: 992, startPoint y: 407, endPoint x: 976, endPoint y: 405, distance: 16.4
click at [992, 406] on icon "Close Intercom Messenger" at bounding box center [993, 413] width 22 height 22
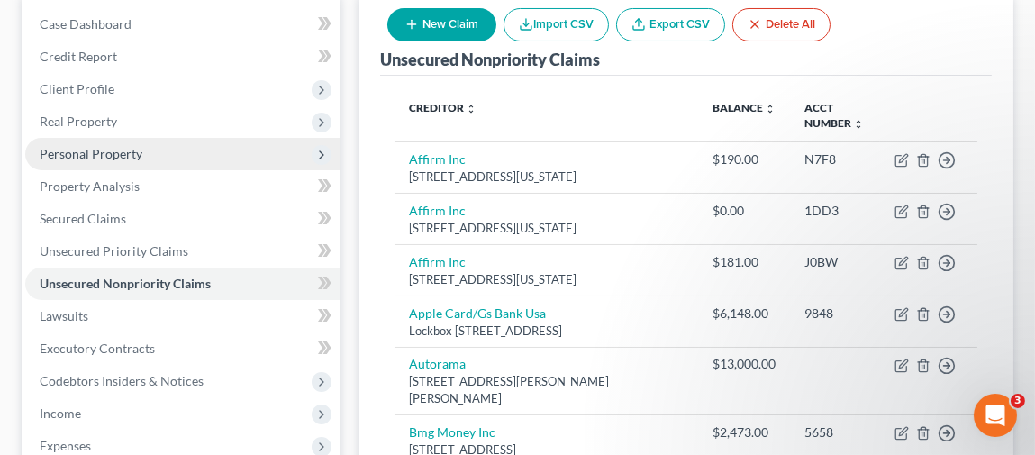
scroll to position [270, 0]
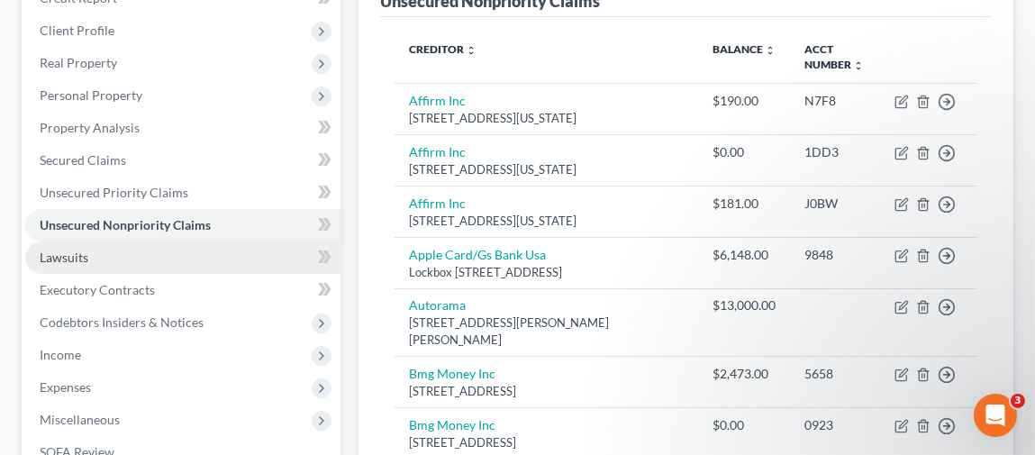
click at [119, 255] on link "Lawsuits" at bounding box center [182, 257] width 315 height 32
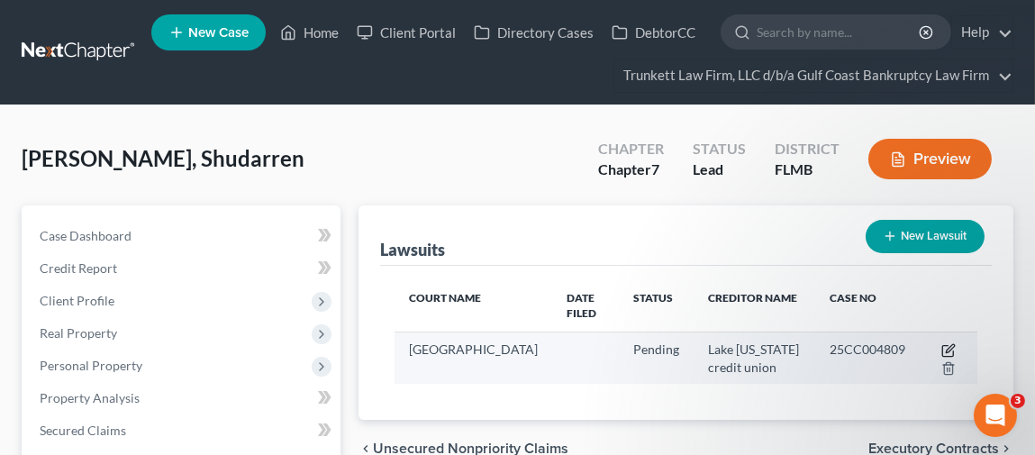
scroll to position [1205, 0]
click at [950, 345] on icon "button" at bounding box center [950, 348] width 8 height 8
select select "9"
select select "0"
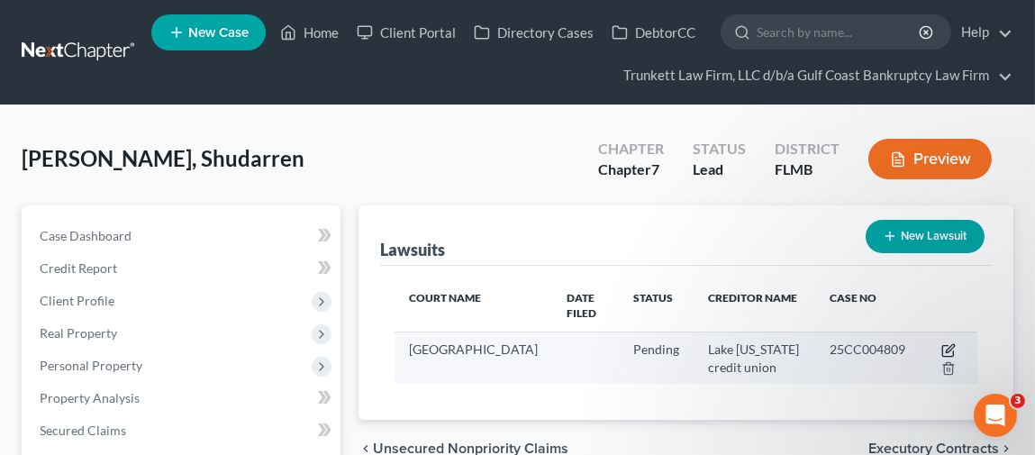
select select "9"
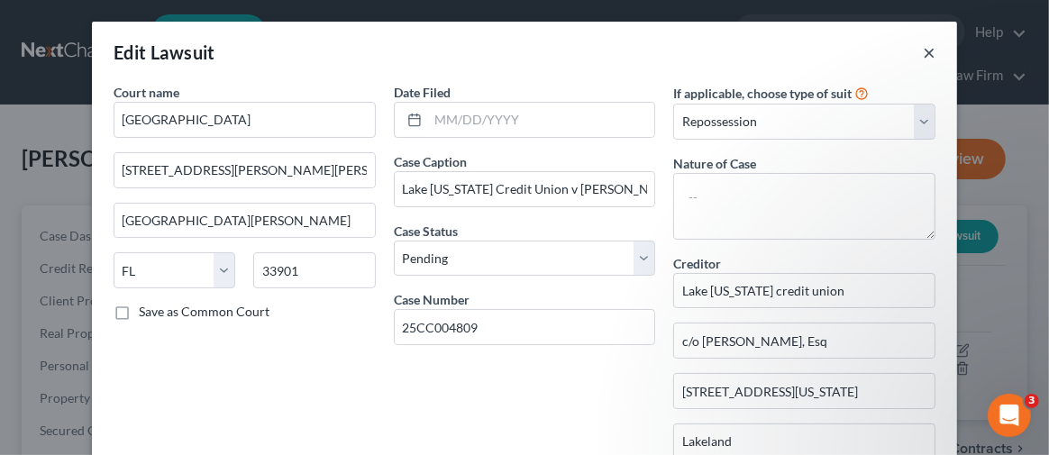
click at [923, 50] on button "×" at bounding box center [929, 52] width 13 height 22
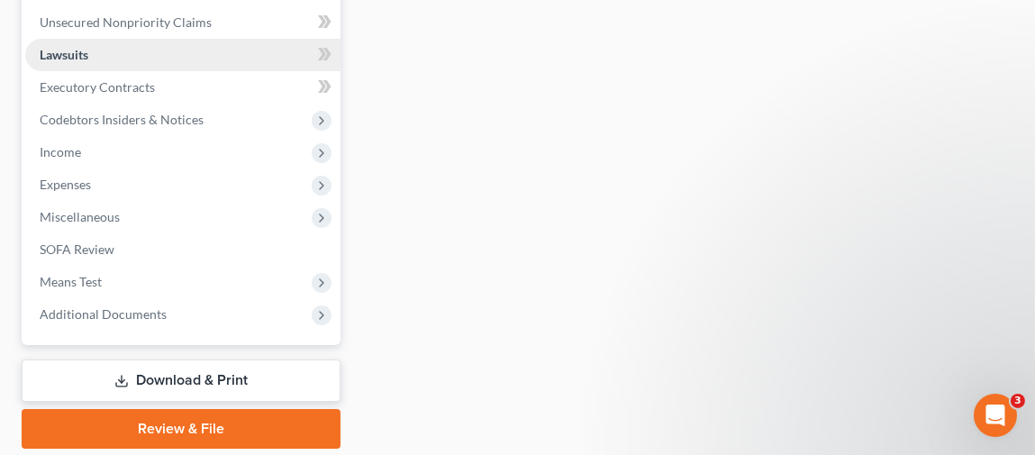
scroll to position [531, 0]
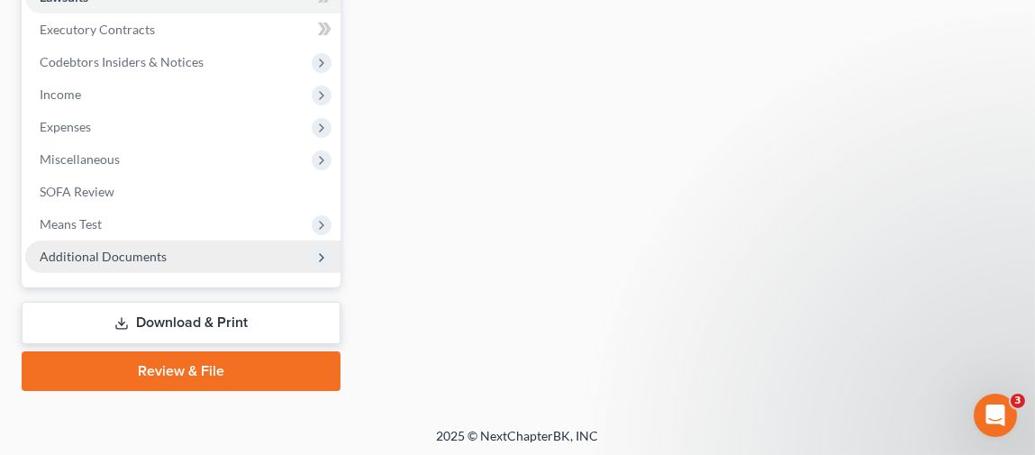
click at [198, 245] on span "Additional Documents" at bounding box center [182, 257] width 315 height 32
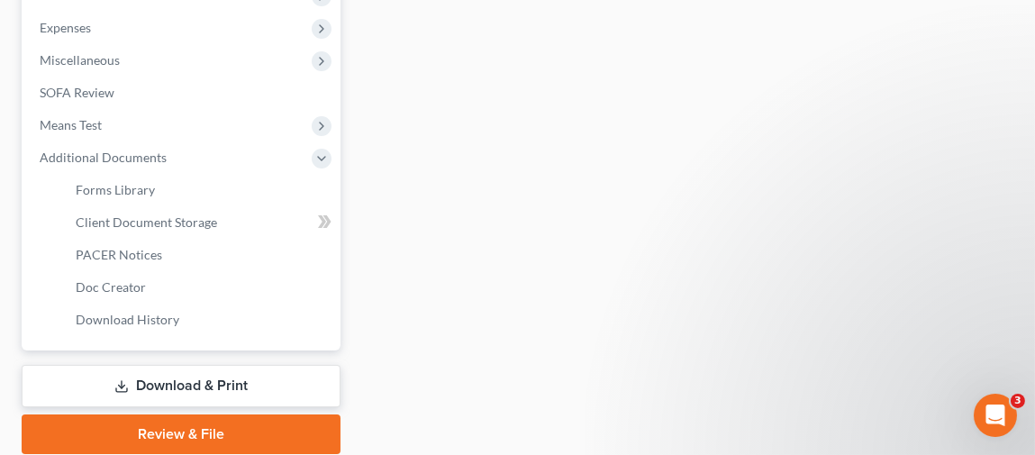
scroll to position [603, 0]
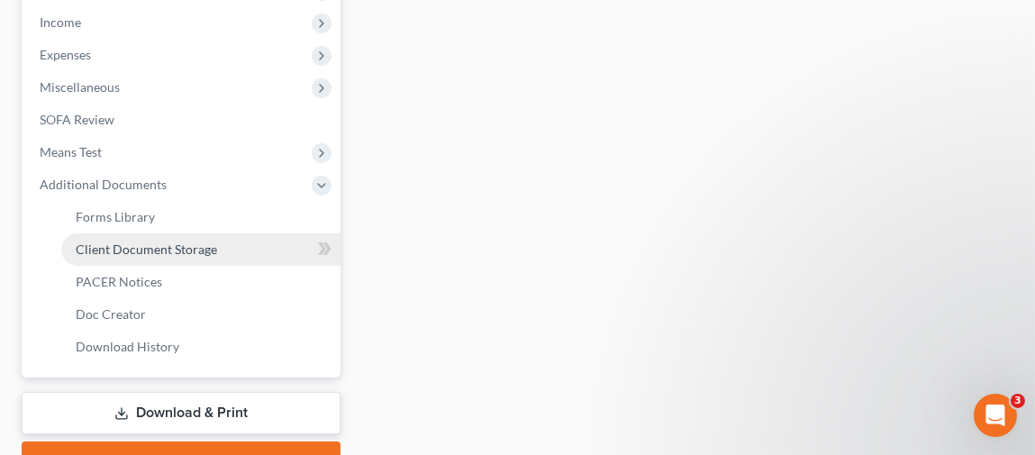
click at [228, 241] on link "Client Document Storage" at bounding box center [200, 249] width 279 height 32
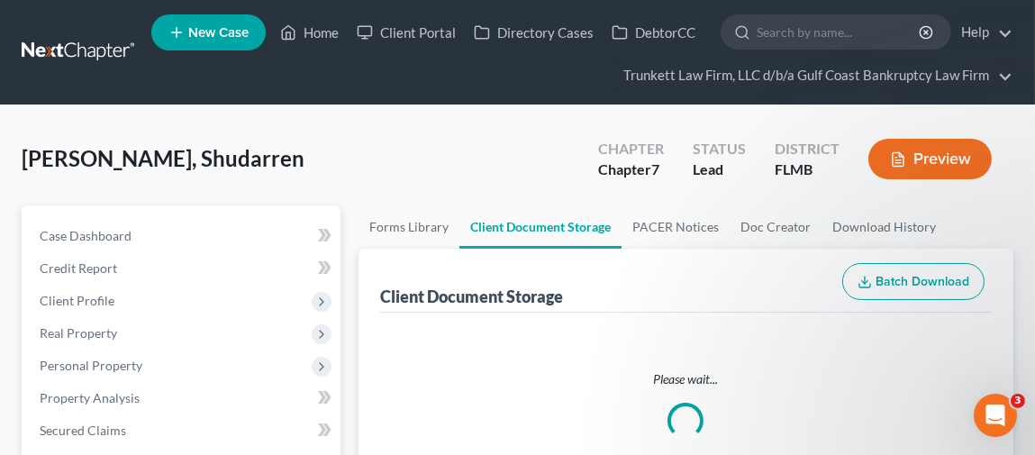
select select "4"
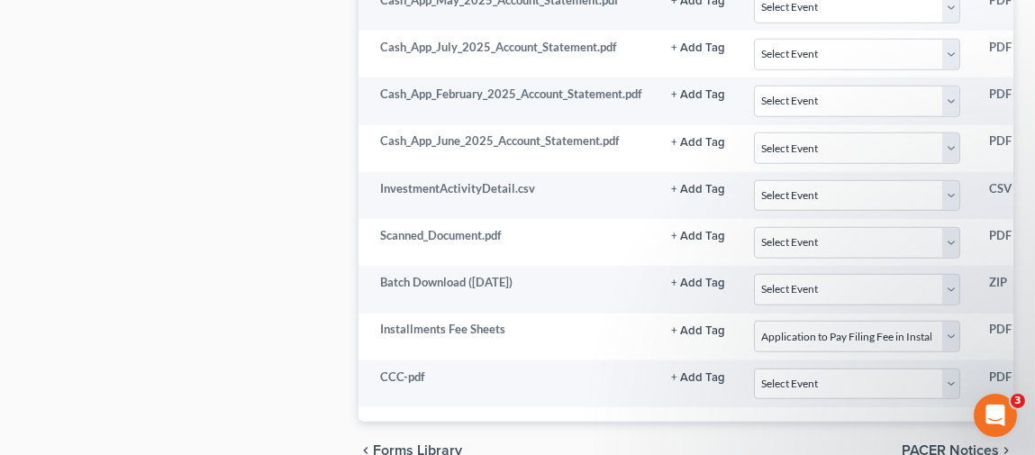
scroll to position [3152, 0]
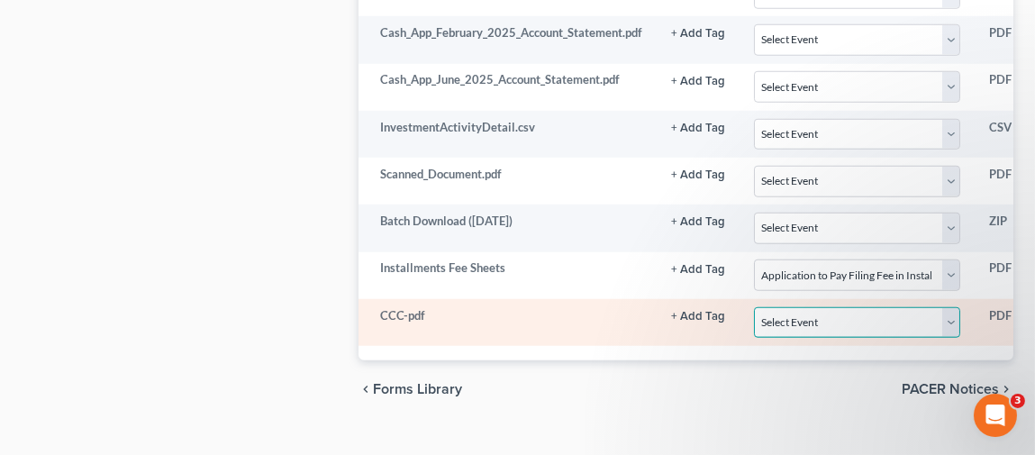
click at [956, 307] on select "Select Event 20 Largest Unsecured Creditors Amended Chapter 13 Plan Amended Cre…" at bounding box center [857, 323] width 207 height 32
select select "9"
click at [754, 307] on select "Select Event 20 Largest Unsecured Creditors Amended Chapter 13 Plan Amended Cre…" at bounding box center [857, 323] width 207 height 32
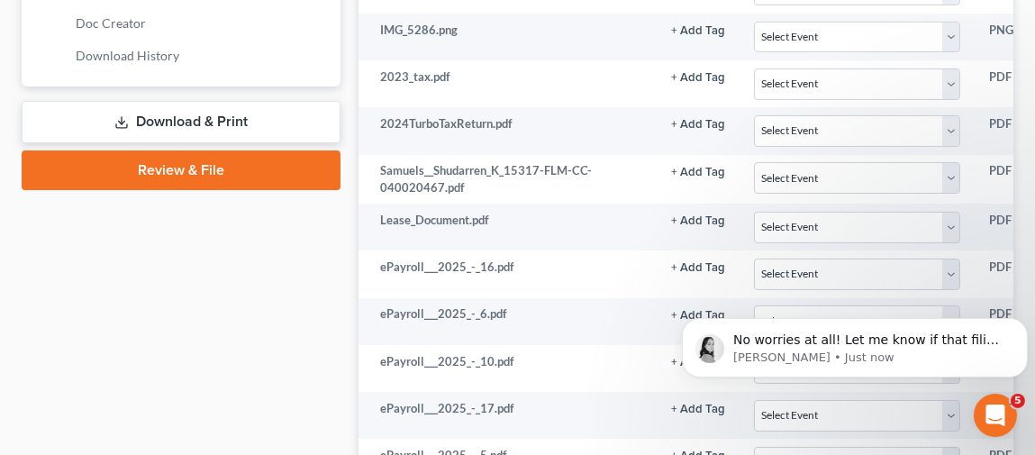
scroll to position [811, 0]
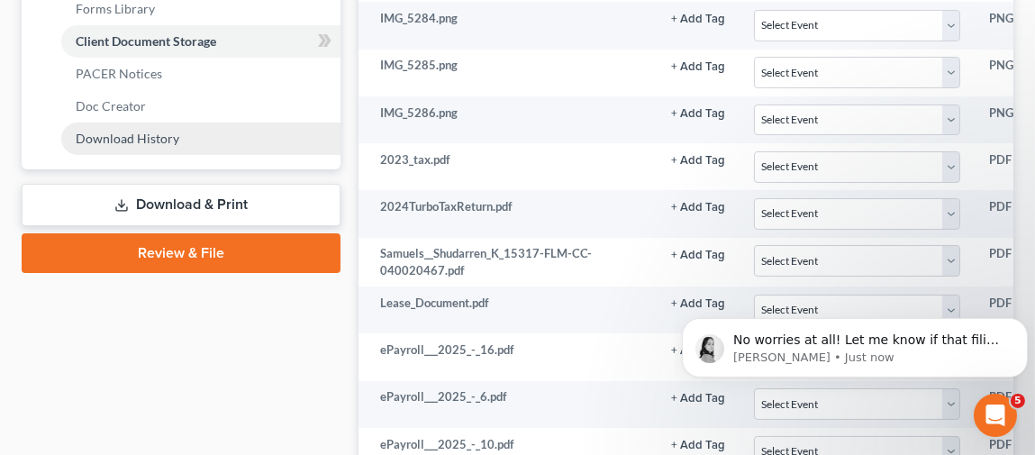
drag, startPoint x: 202, startPoint y: 247, endPoint x: 216, endPoint y: 247, distance: 14.4
click at [202, 247] on link "Review & File" at bounding box center [181, 253] width 319 height 40
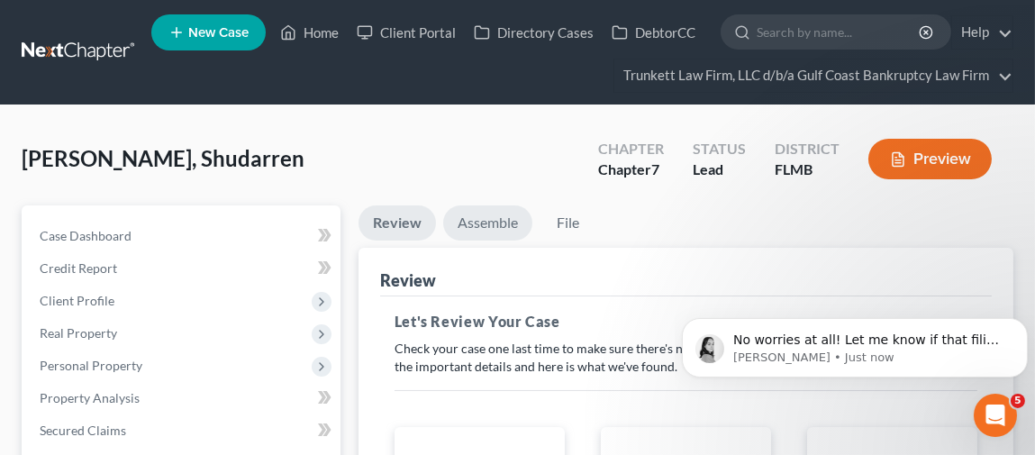
click at [482, 226] on link "Assemble" at bounding box center [487, 222] width 89 height 35
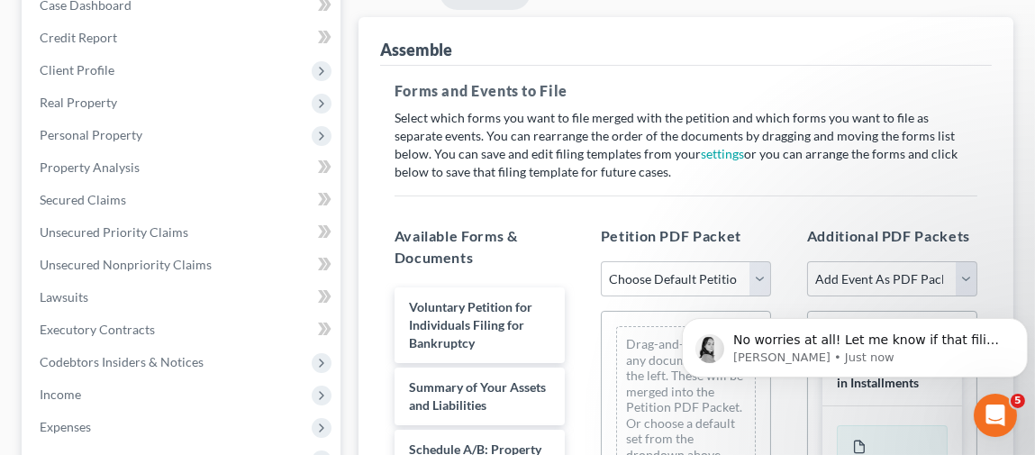
scroll to position [270, 0]
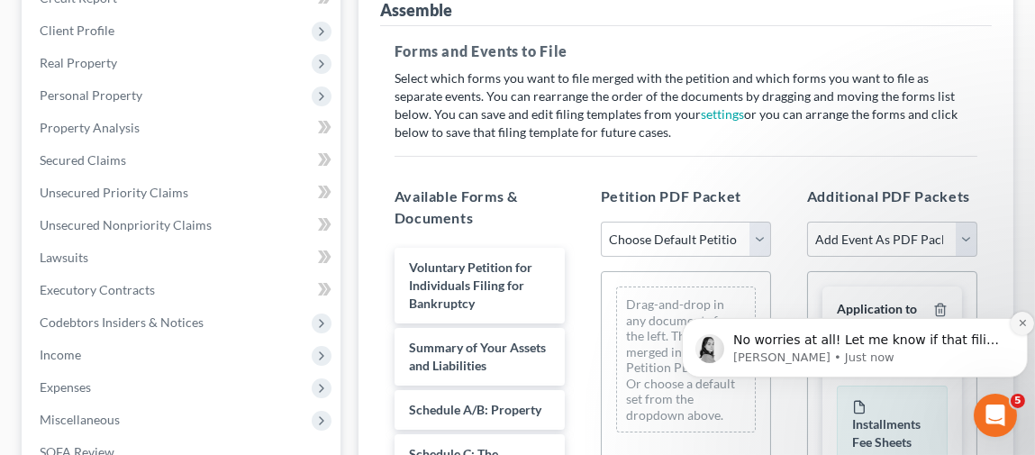
click at [1023, 321] on icon "Dismiss notification" at bounding box center [1021, 322] width 6 height 6
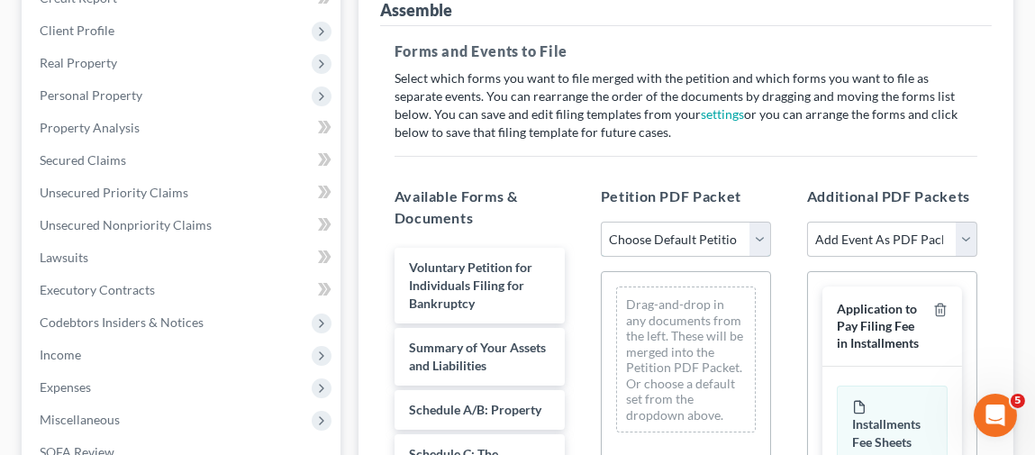
click at [765, 238] on select "Choose Default Petition PDF Packet Complete Bankruptcy Petition (all forms and …" at bounding box center [686, 240] width 170 height 36
select select "0"
click at [601, 222] on select "Choose Default Petition PDF Packet Complete Bankruptcy Petition (all forms and …" at bounding box center [686, 240] width 170 height 36
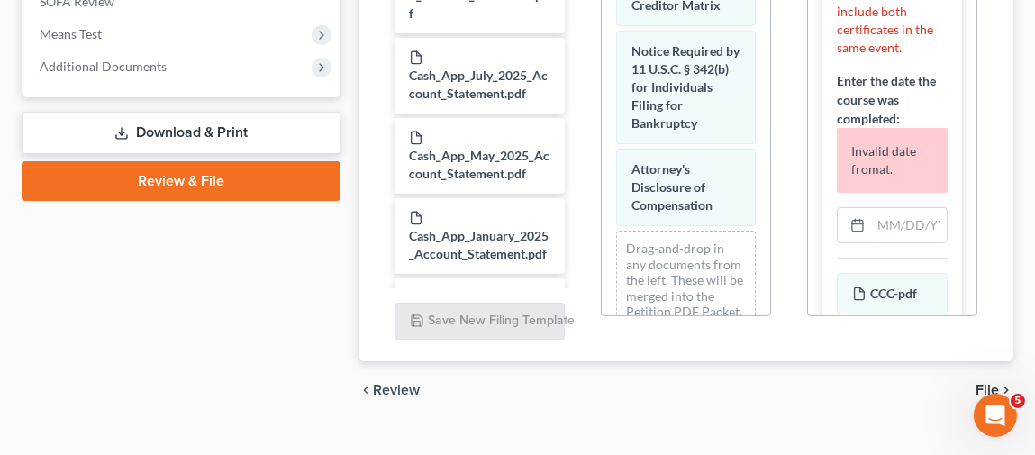
scroll to position [360, 0]
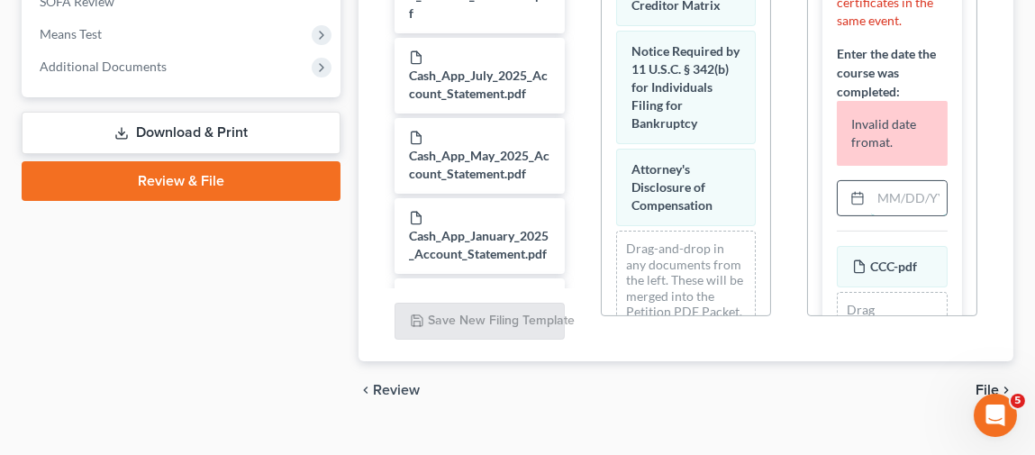
click at [877, 215] on input "text" at bounding box center [909, 198] width 76 height 34
drag, startPoint x: 905, startPoint y: 244, endPoint x: 830, endPoint y: 254, distance: 75.4
click at [830, 254] on div "Please fill out all the questions for this event. If the case is joint, include…" at bounding box center [893, 103] width 140 height 550
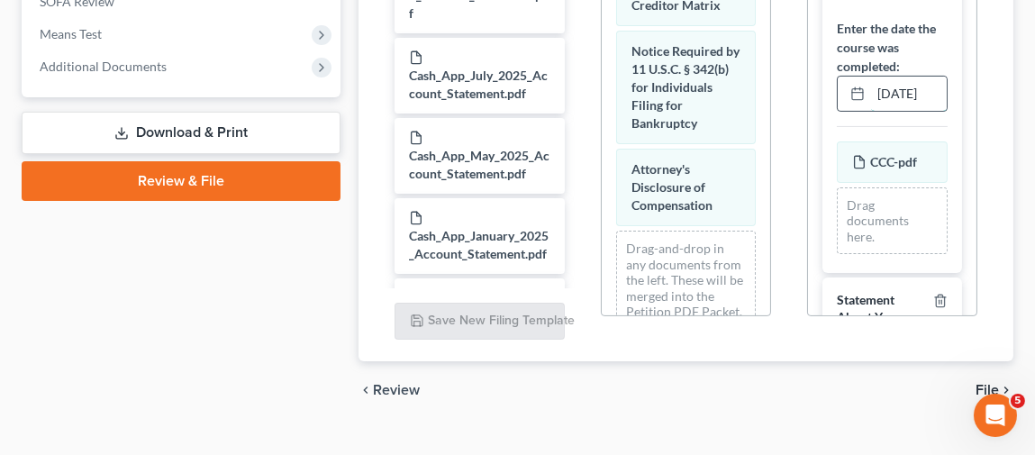
scroll to position [0, 0]
drag, startPoint x: 924, startPoint y: 123, endPoint x: 856, endPoint y: 123, distance: 67.6
click at [856, 112] on div "08/26/2025" at bounding box center [892, 94] width 111 height 36
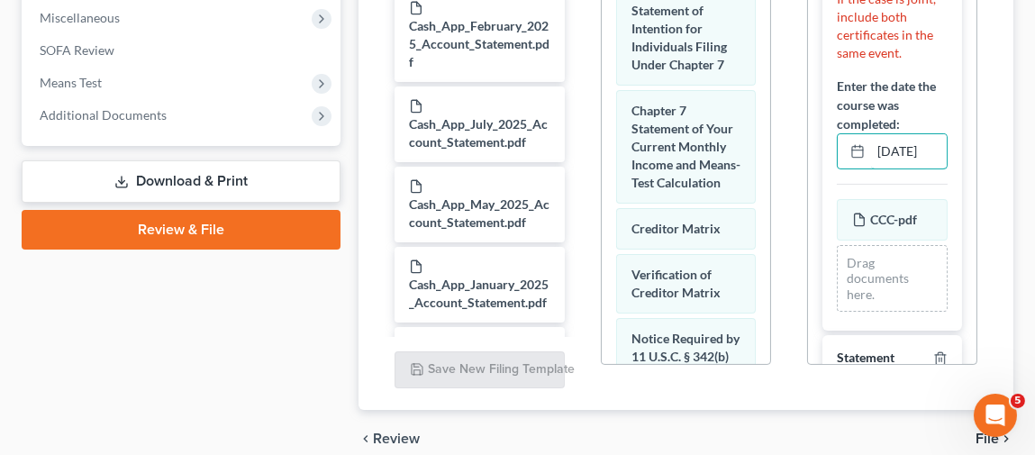
scroll to position [1365, 0]
click at [902, 168] on input "08/26/2025" at bounding box center [909, 151] width 76 height 34
drag, startPoint x: 882, startPoint y: 180, endPoint x: 940, endPoint y: 177, distance: 57.8
click at [940, 168] on input "08/26/2025" at bounding box center [909, 151] width 76 height 34
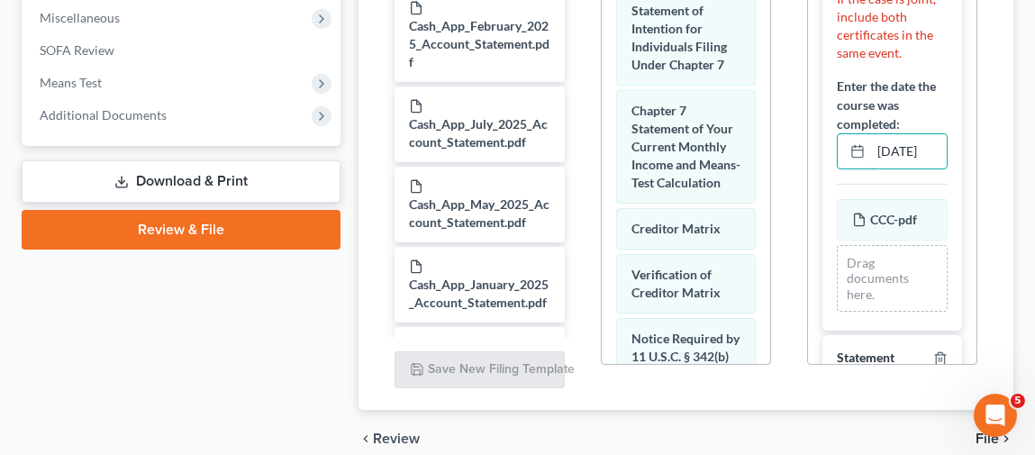
type input "08/26/2025"
click at [824, 384] on div "Additional PDF Packets Add Event As PDF Packet Amended Creditor Matrix (Fee)- O…" at bounding box center [892, 79] width 206 height 620
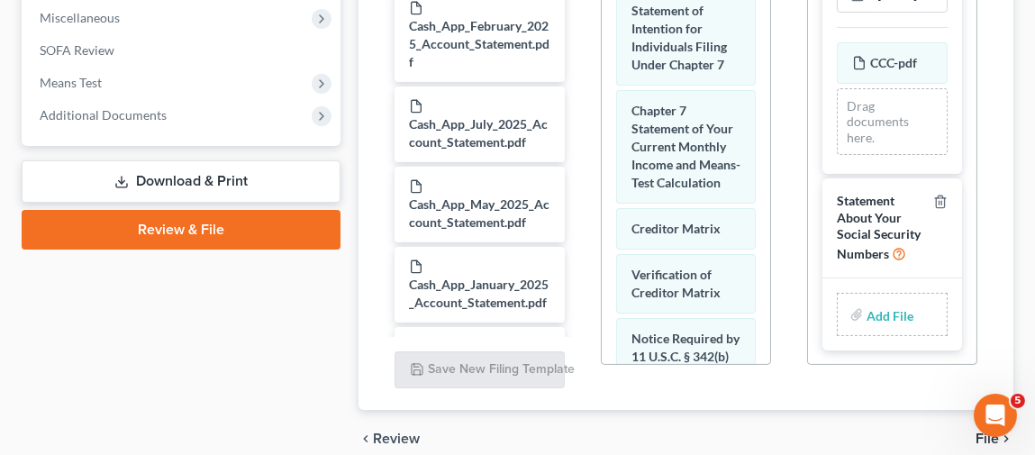
scroll to position [463, 0]
click at [876, 310] on input "file" at bounding box center [888, 314] width 43 height 32
type input "C:\fakepath\STATEMENT OF SOCIAL SECURITY.pdf"
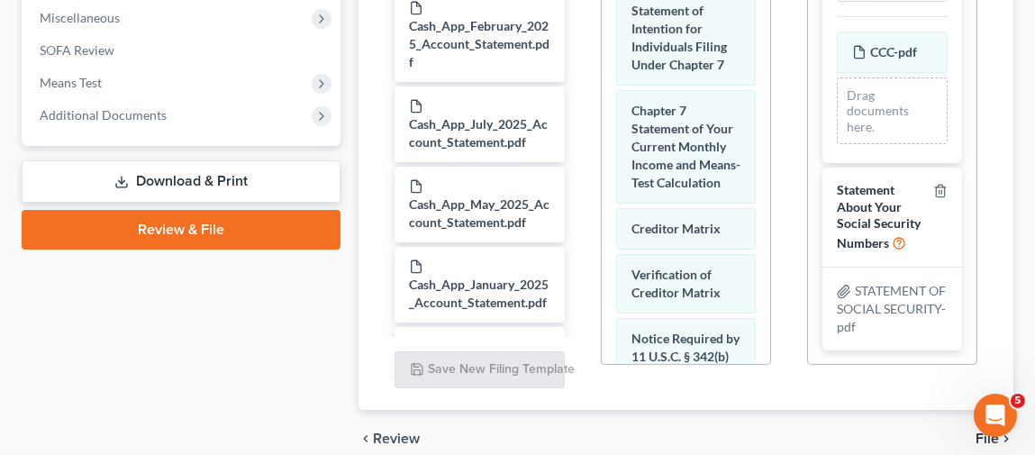
scroll to position [750, 0]
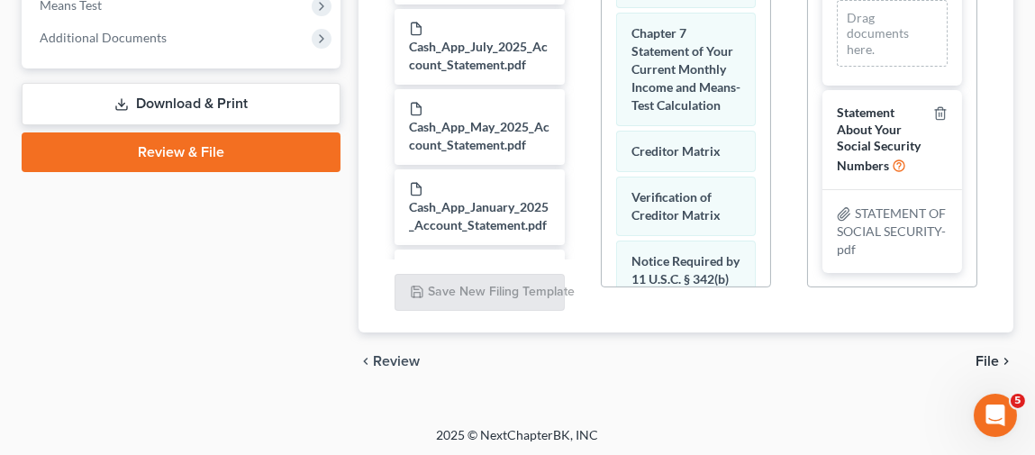
click at [987, 355] on span "File" at bounding box center [987, 361] width 23 height 14
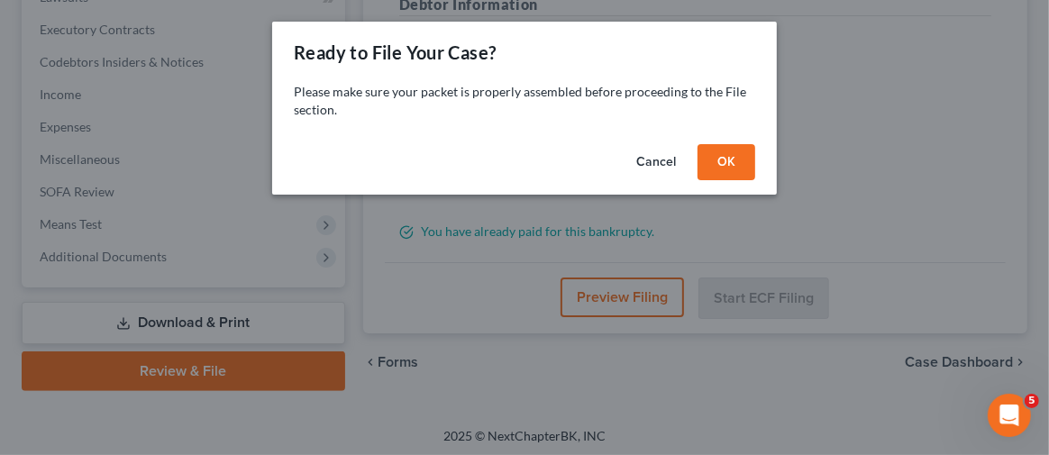
click at [729, 165] on button "OK" at bounding box center [726, 162] width 58 height 36
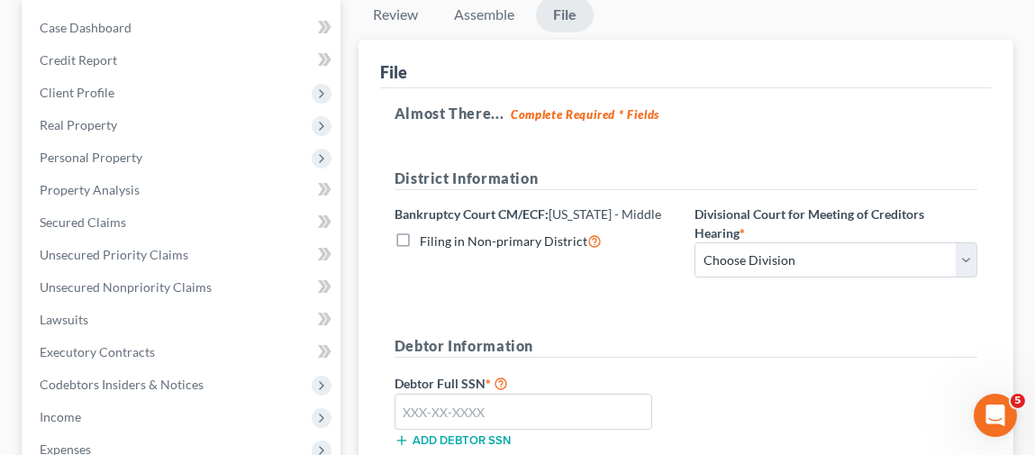
scroll to position [170, 0]
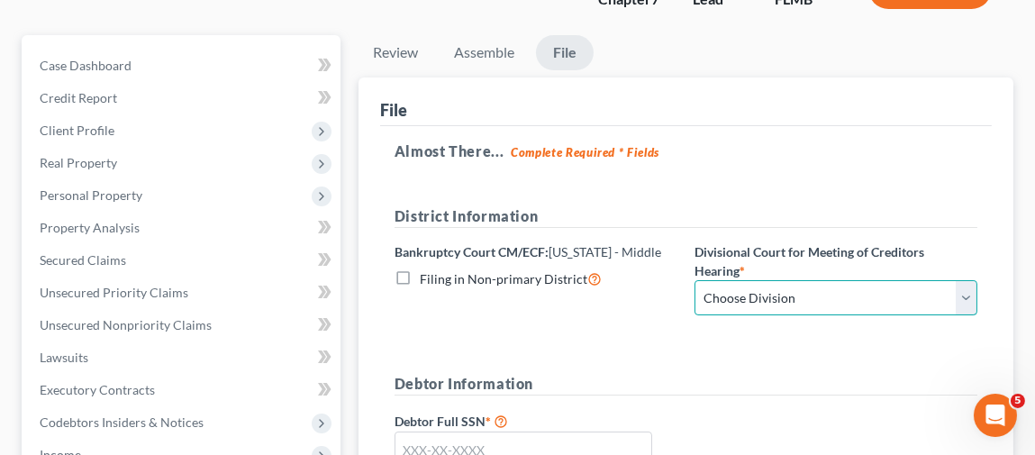
click at [730, 291] on select "Choose Division Fort Myers Jacksonville Orlando Tampa" at bounding box center [836, 298] width 283 height 36
select select "0"
click at [695, 280] on select "Choose Division Fort Myers Jacksonville Orlando Tampa" at bounding box center [836, 298] width 283 height 36
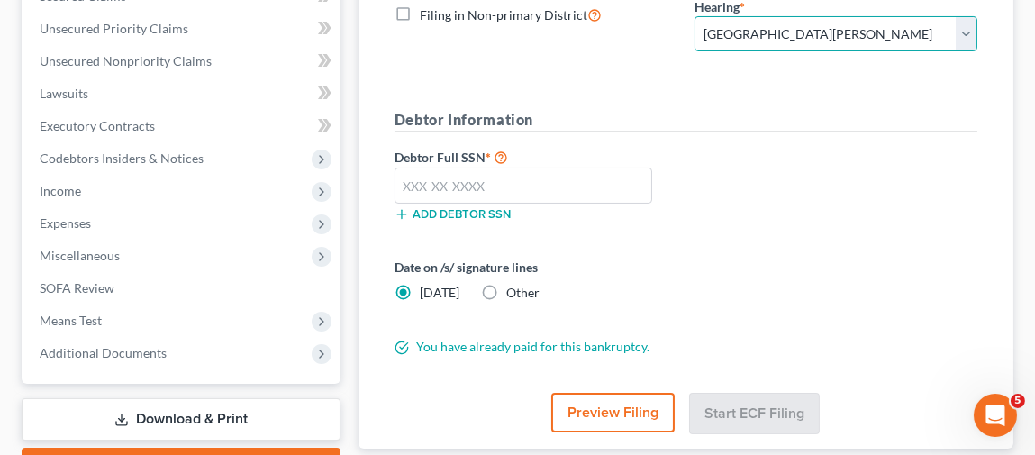
scroll to position [441, 0]
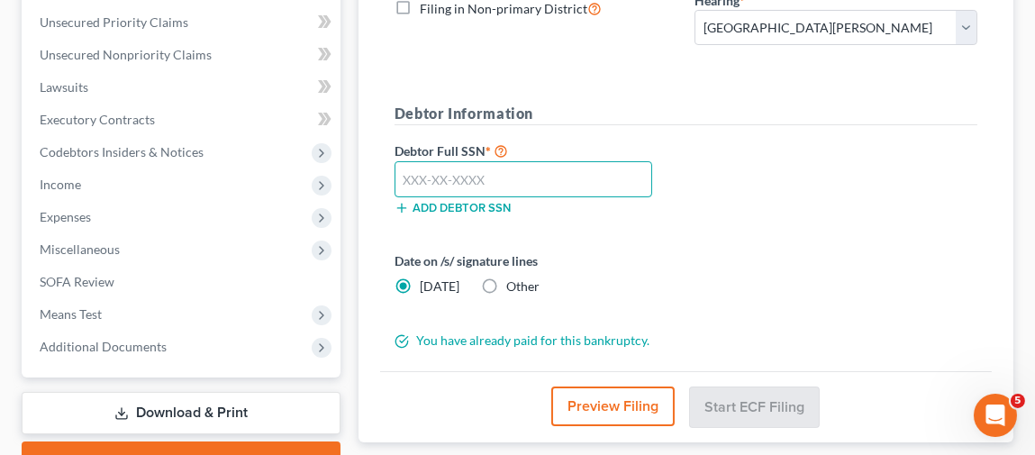
click at [464, 176] on input "text" at bounding box center [524, 179] width 258 height 36
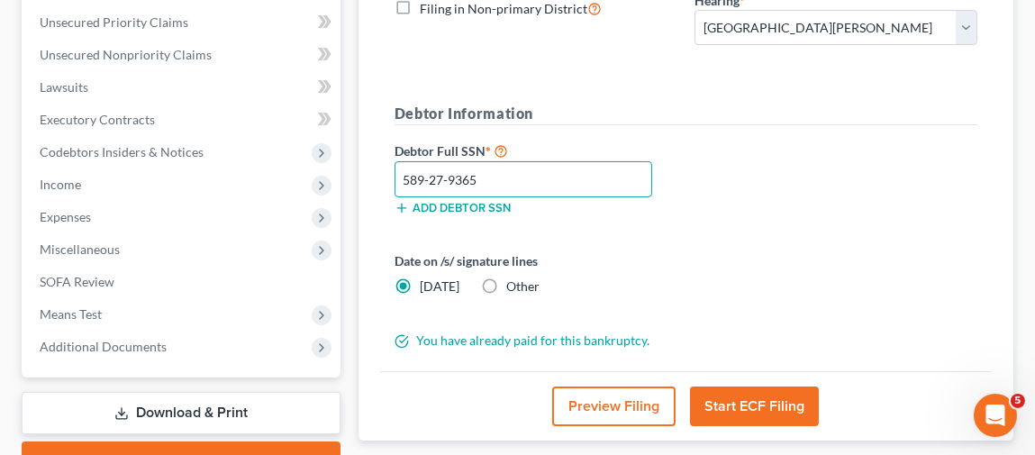
type input "589-27-9365"
click at [506, 281] on label "Other" at bounding box center [522, 287] width 33 height 18
click at [514, 281] on input "Other" at bounding box center [520, 284] width 12 height 12
radio input "true"
radio input "false"
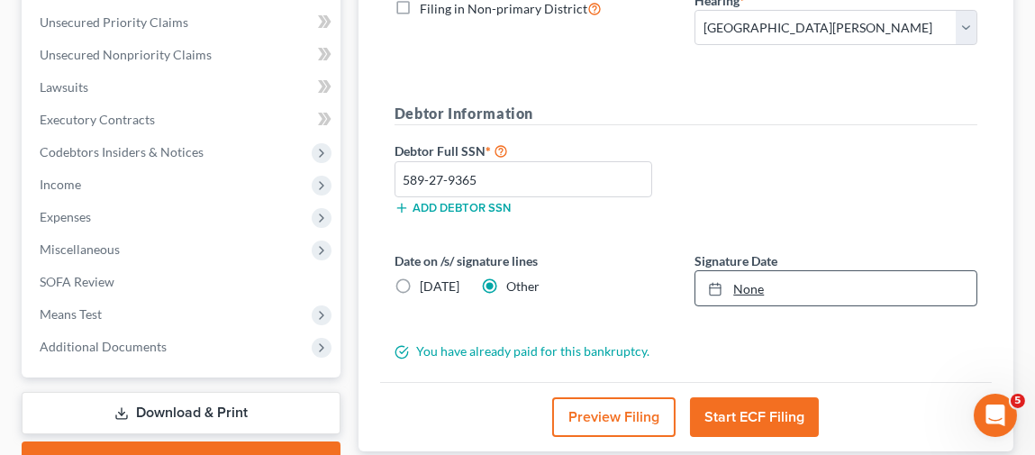
click at [766, 284] on link "None" at bounding box center [836, 288] width 281 height 34
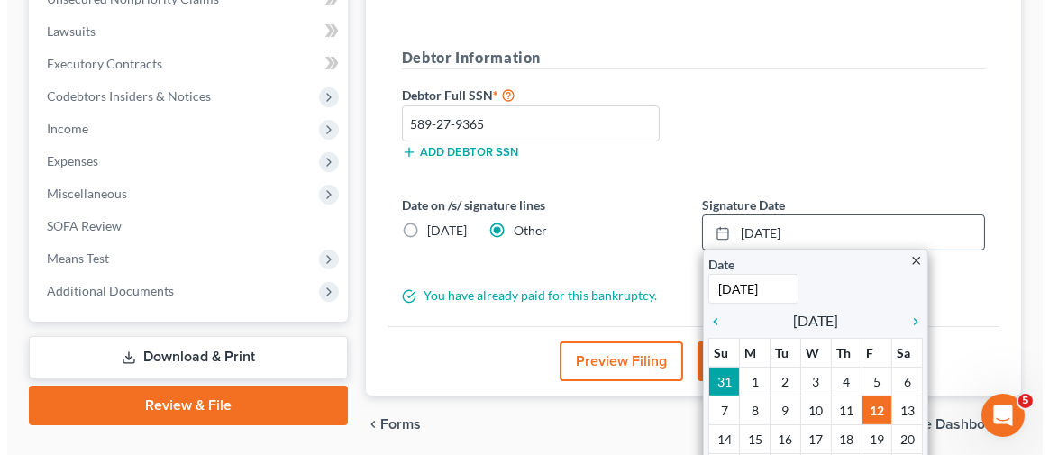
scroll to position [531, 0]
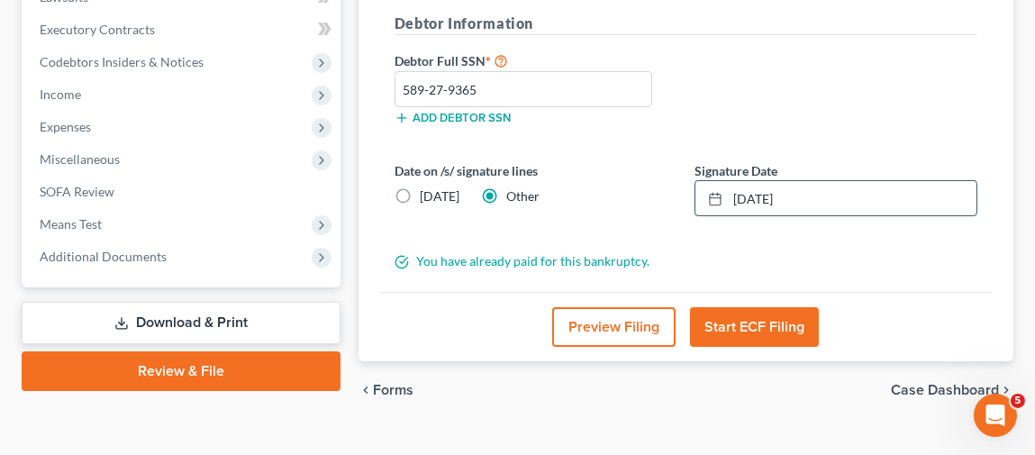
click at [627, 323] on button "Preview Filing" at bounding box center [613, 327] width 123 height 40
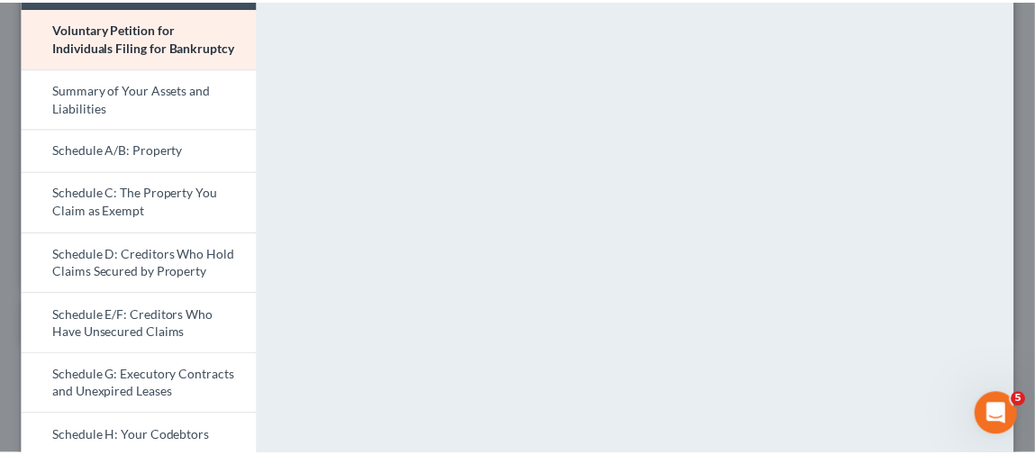
scroll to position [0, 0]
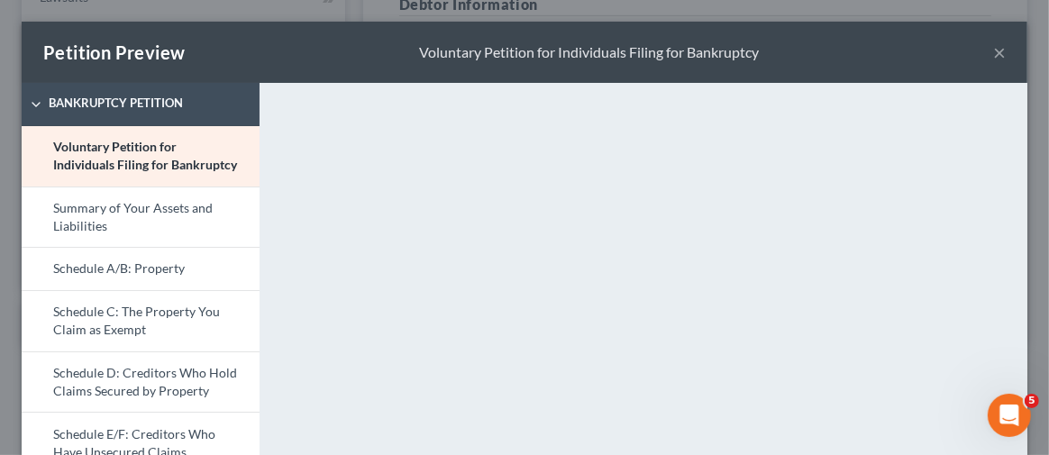
click at [993, 47] on button "×" at bounding box center [999, 52] width 13 height 22
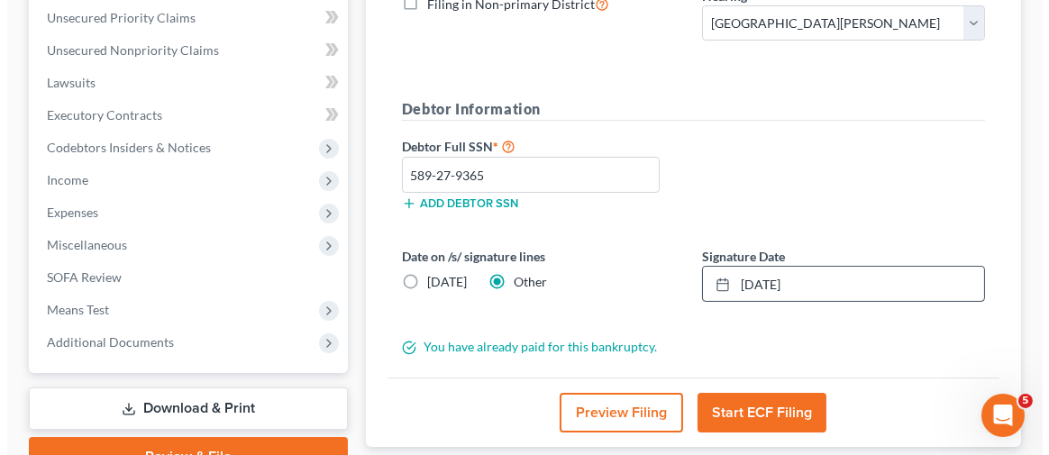
scroll to position [531, 0]
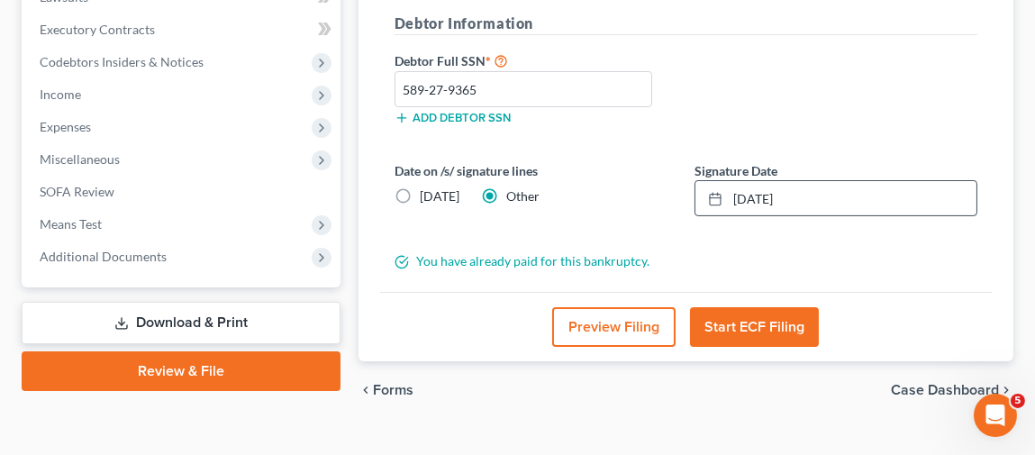
click at [608, 320] on button "Preview Filing" at bounding box center [613, 327] width 123 height 40
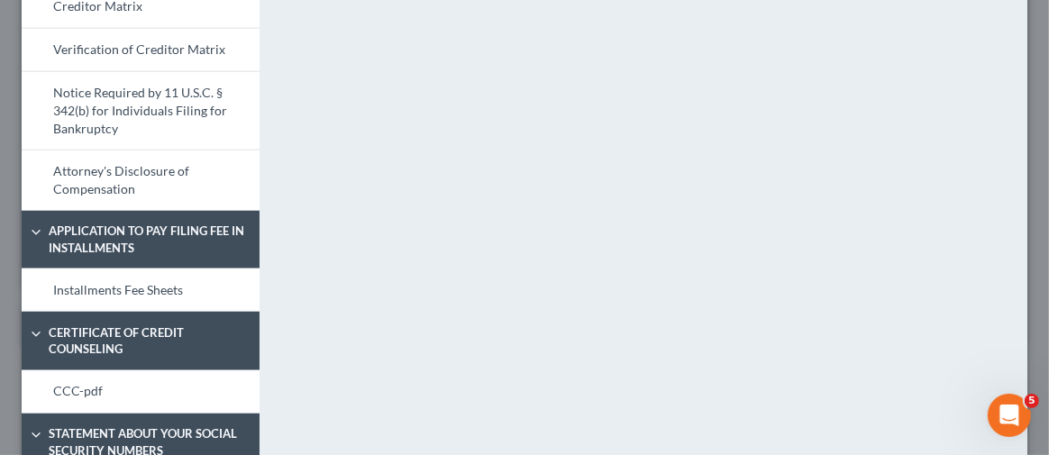
scroll to position [1126, 0]
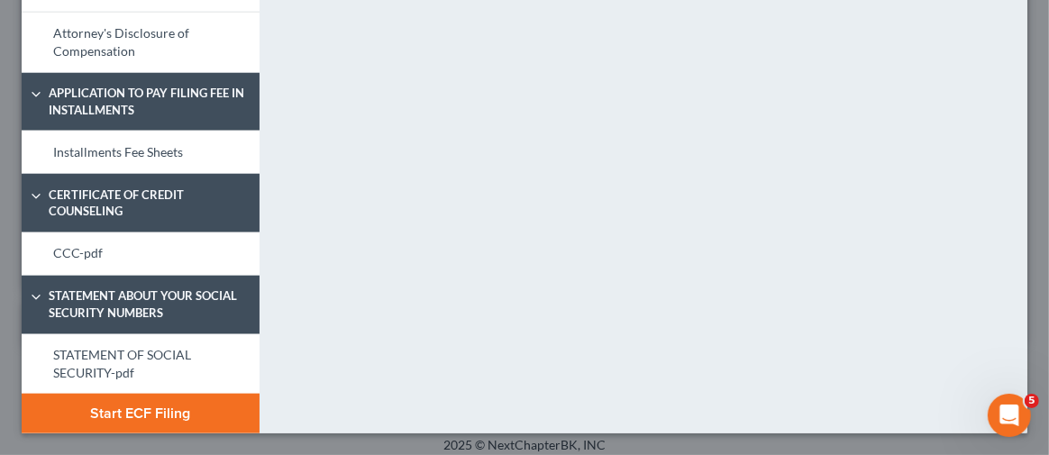
click at [142, 412] on button "Start ECF Filing" at bounding box center [141, 414] width 238 height 40
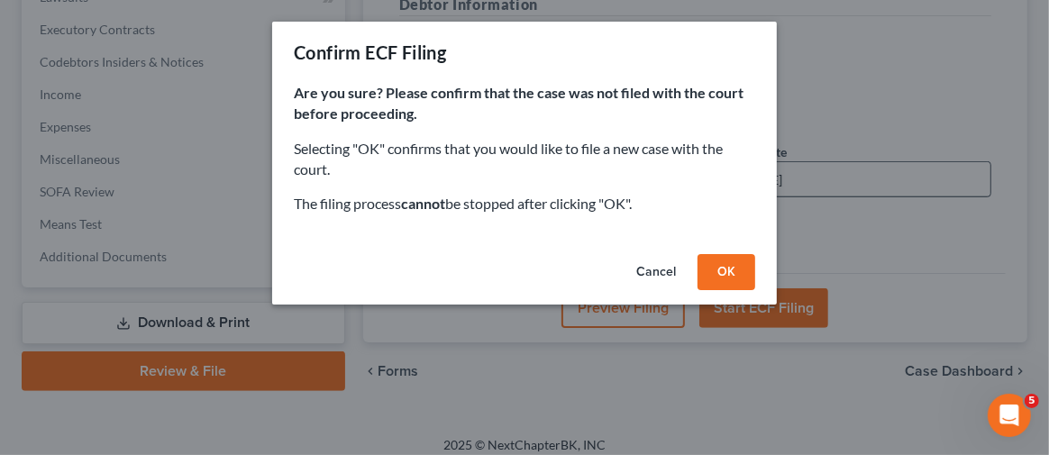
click at [735, 278] on button "OK" at bounding box center [726, 272] width 58 height 36
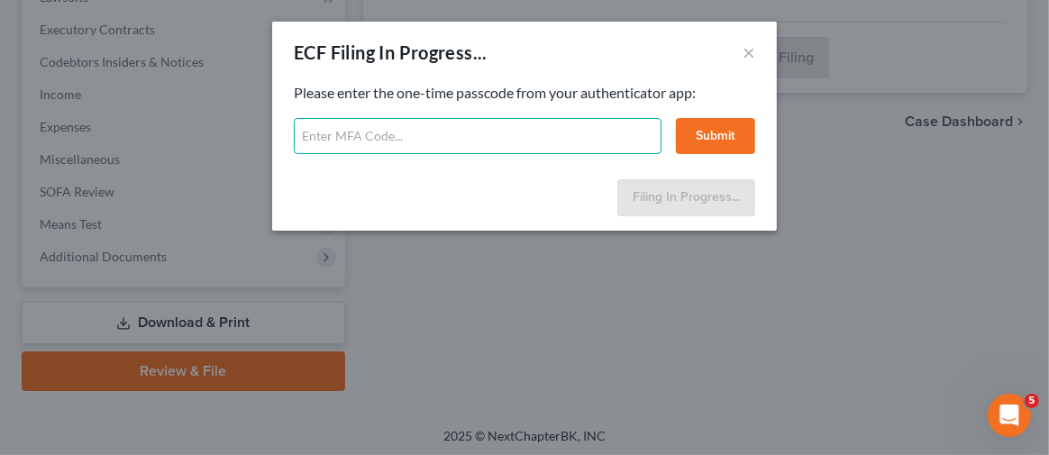
click at [464, 133] on input "text" at bounding box center [478, 136] width 368 height 36
type input "947300"
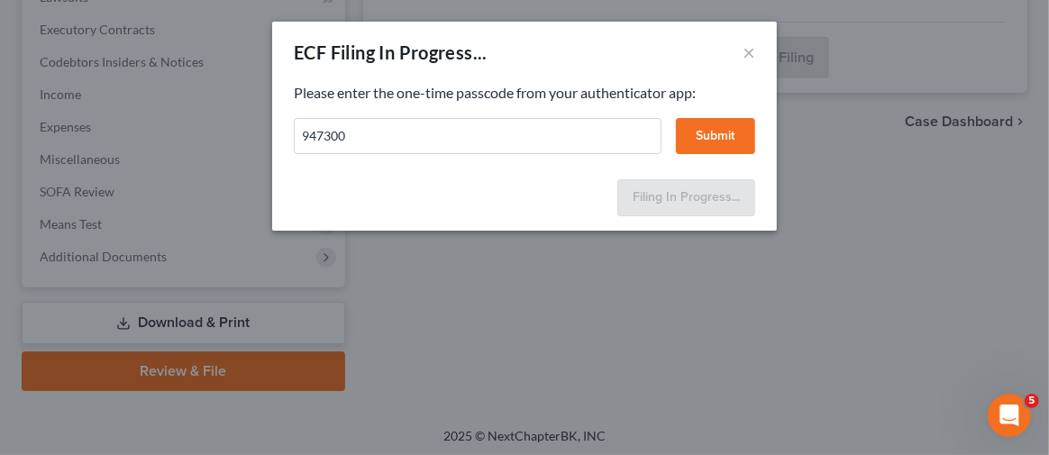
click at [719, 135] on button "Submit" at bounding box center [715, 136] width 79 height 36
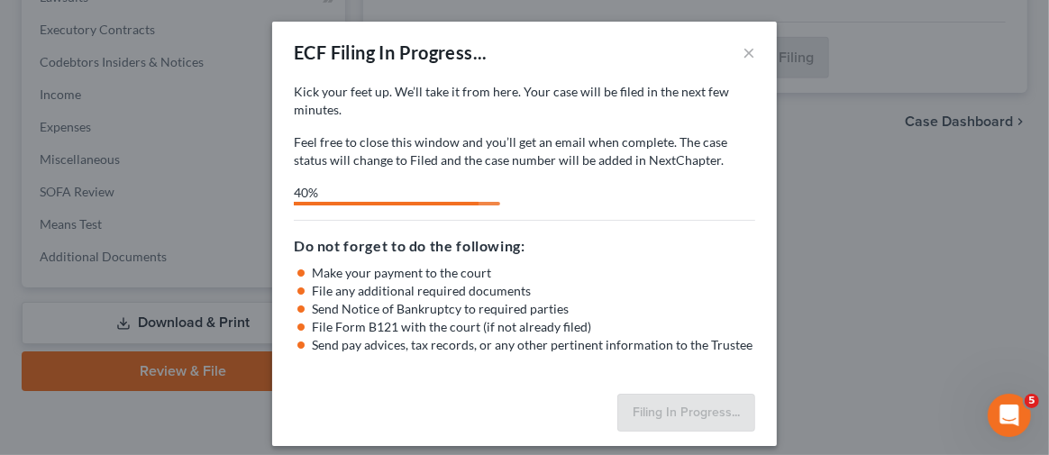
scroll to position [10, 0]
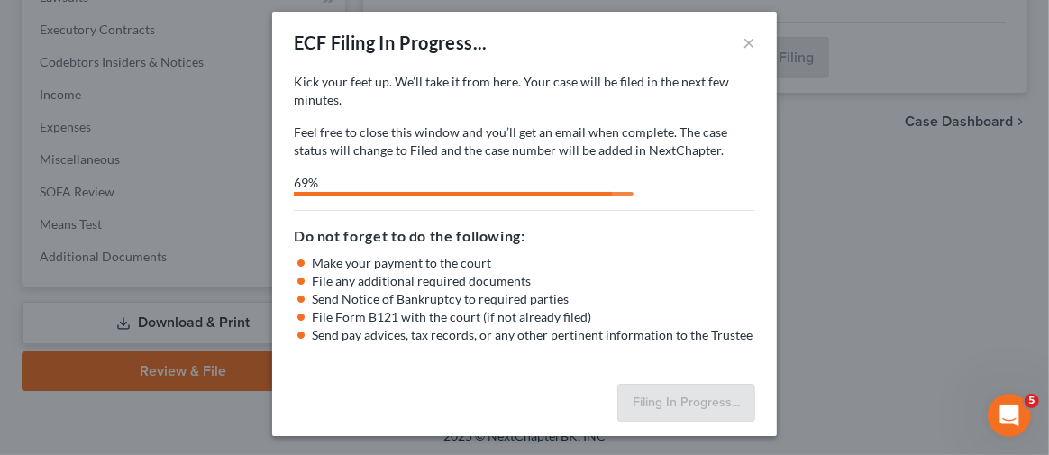
select select "0"
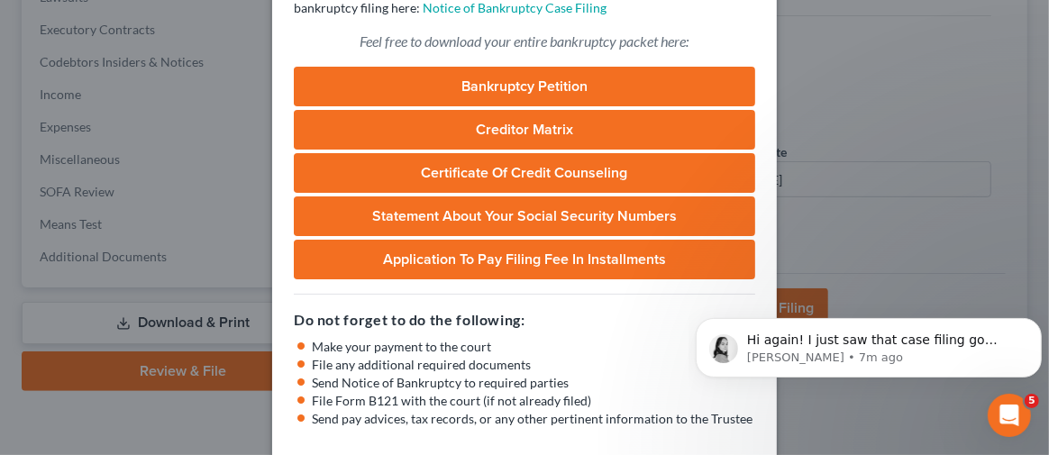
scroll to position [0, 0]
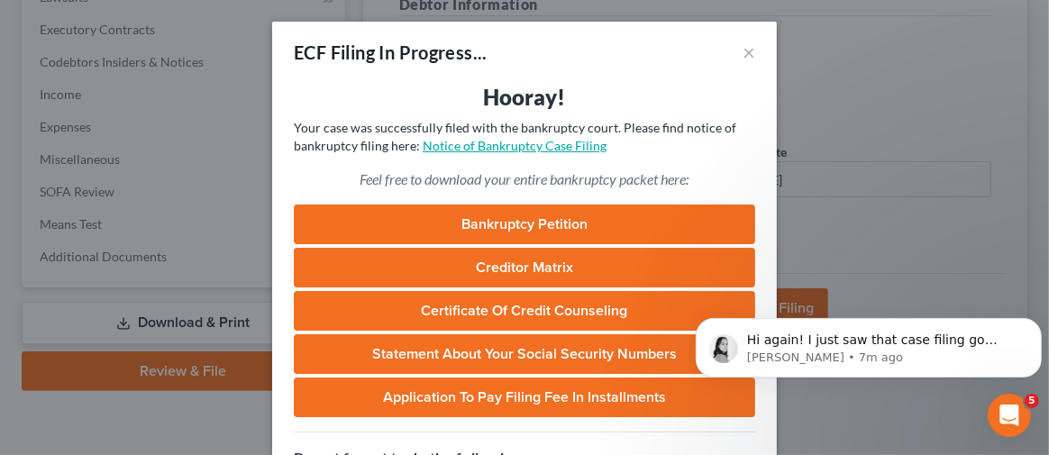
click at [552, 146] on link "Notice of Bankruptcy Case Filing" at bounding box center [515, 145] width 184 height 15
click at [930, 355] on p "Lindsey • 14m ago" at bounding box center [882, 357] width 272 height 16
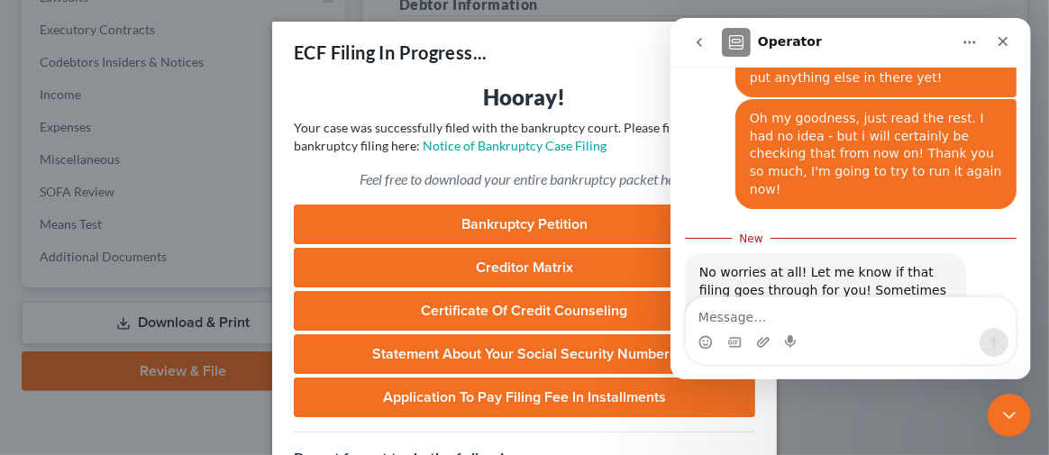
scroll to position [1351, 0]
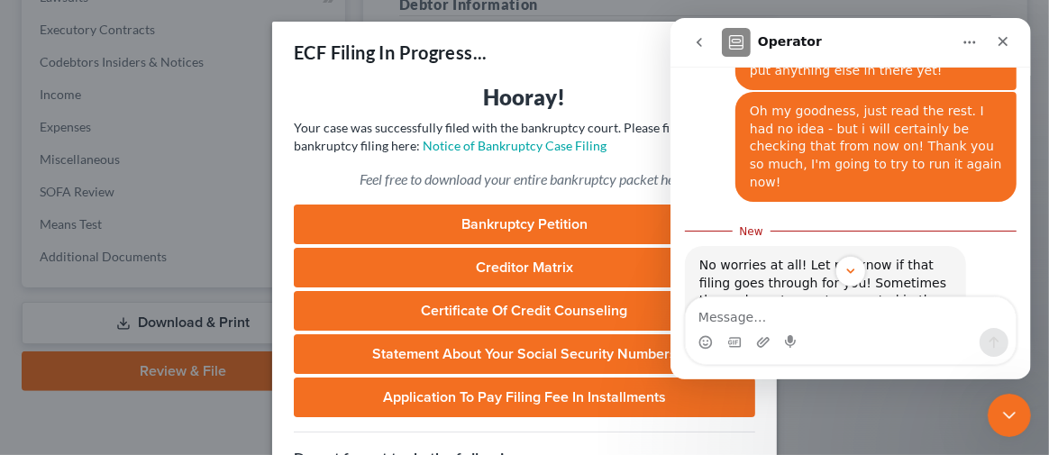
click at [819, 317] on textarea "Message…" at bounding box center [850, 312] width 330 height 31
type textarea "h"
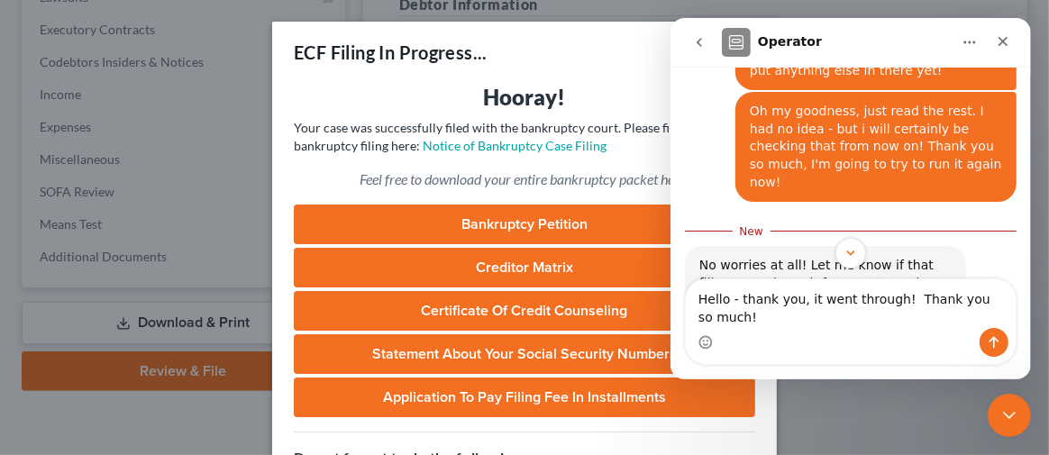
scroll to position [1346, 0]
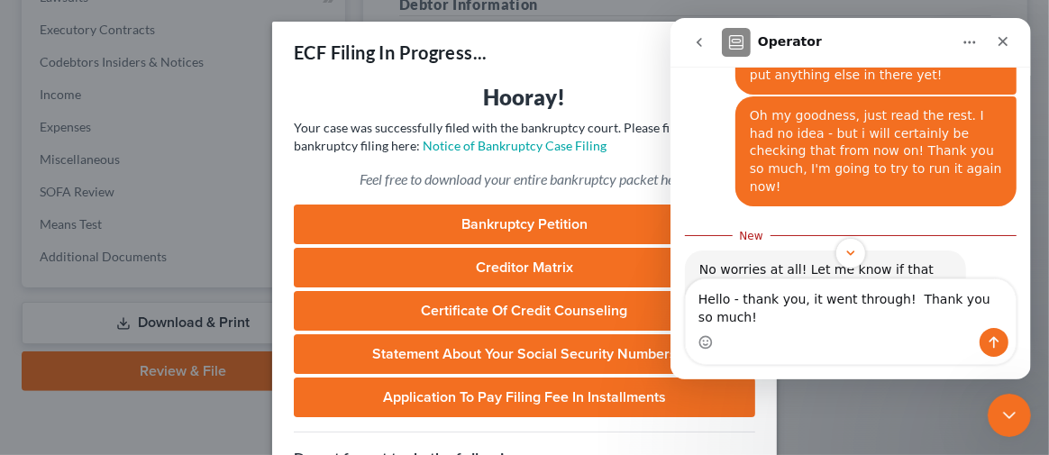
type textarea "Hello - thank you, it went through! Thank you so much!"
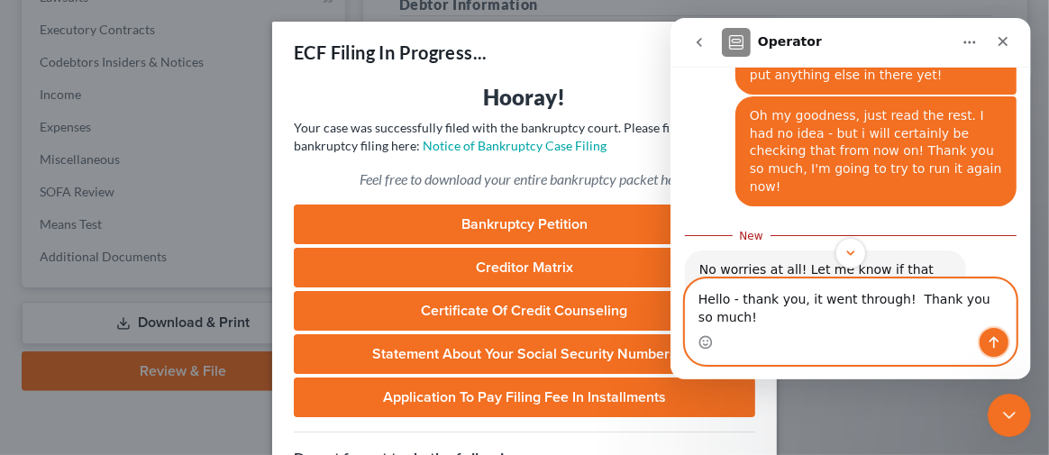
click at [992, 340] on icon "Send a message…" at bounding box center [993, 342] width 14 height 14
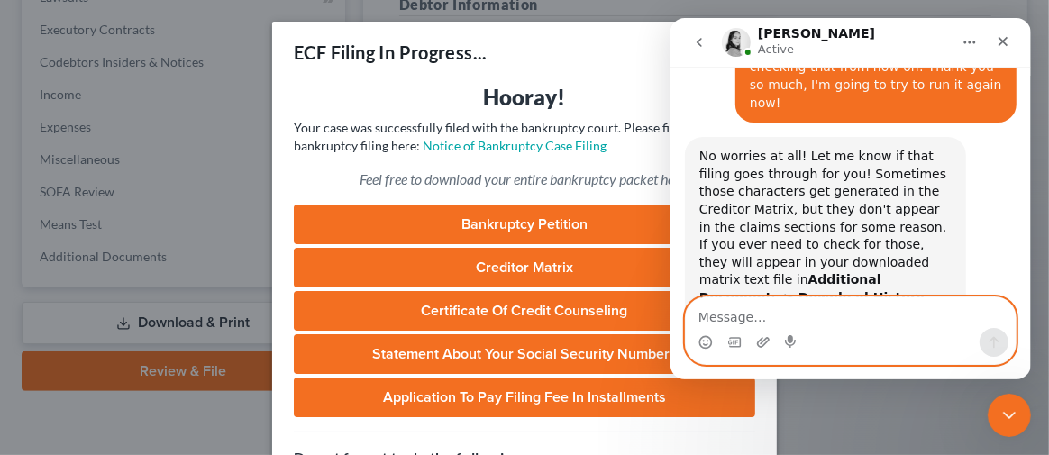
scroll to position [1351, 0]
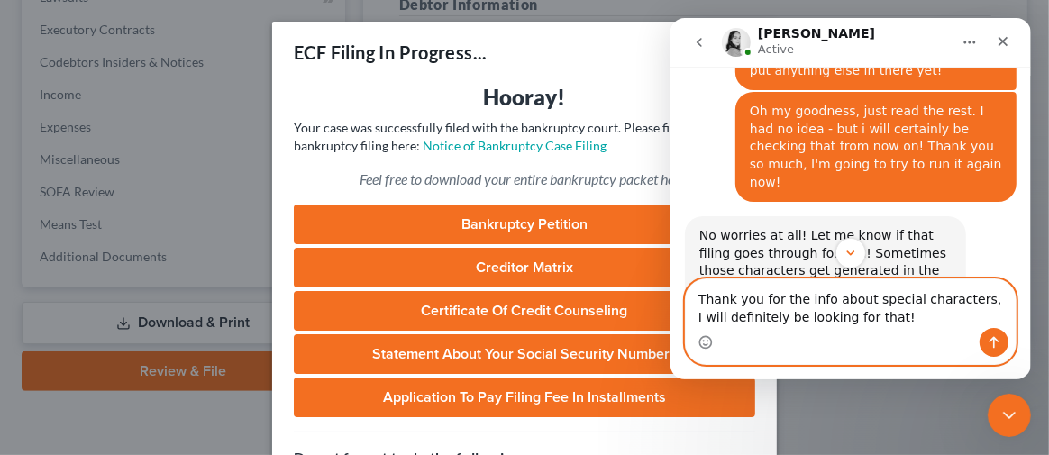
type textarea "Thank you for the info about special characters, I will definitely be looking f…"
click at [990, 350] on button "Send a message…" at bounding box center [992, 342] width 29 height 29
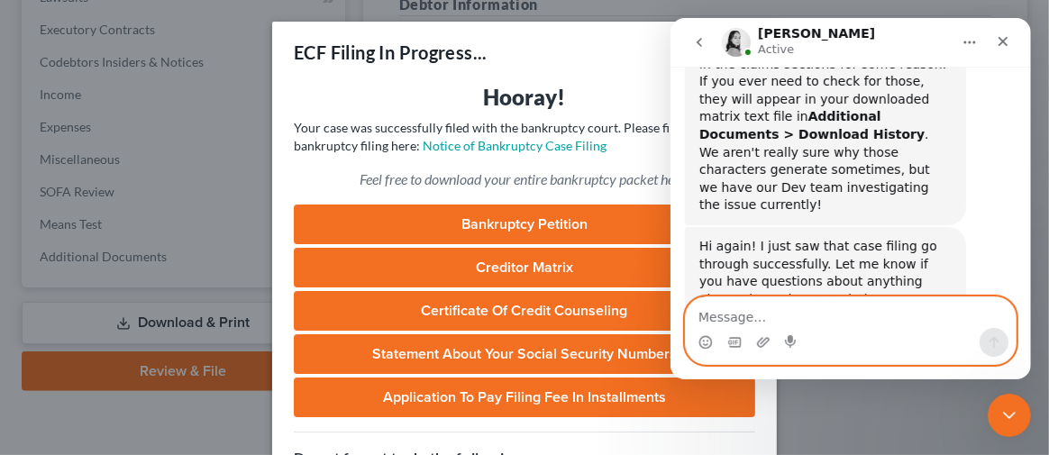
scroll to position [1607, 0]
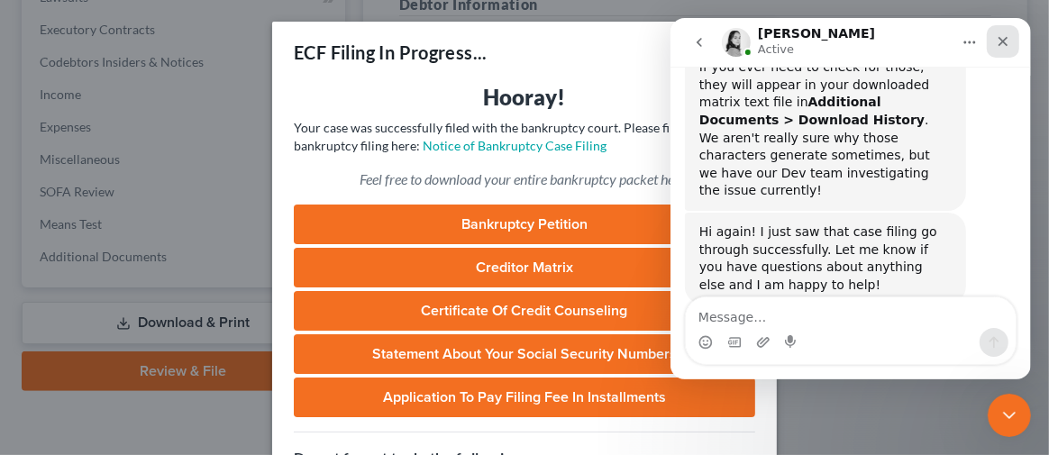
drag, startPoint x: 1011, startPoint y: 41, endPoint x: 1679, endPoint y: 62, distance: 668.0
click at [1011, 41] on div "Close" at bounding box center [1002, 41] width 32 height 32
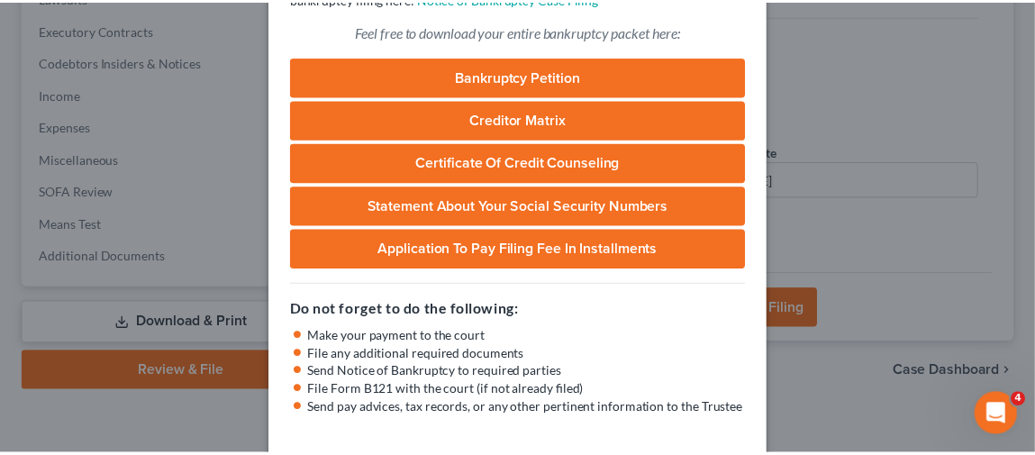
scroll to position [221, 0]
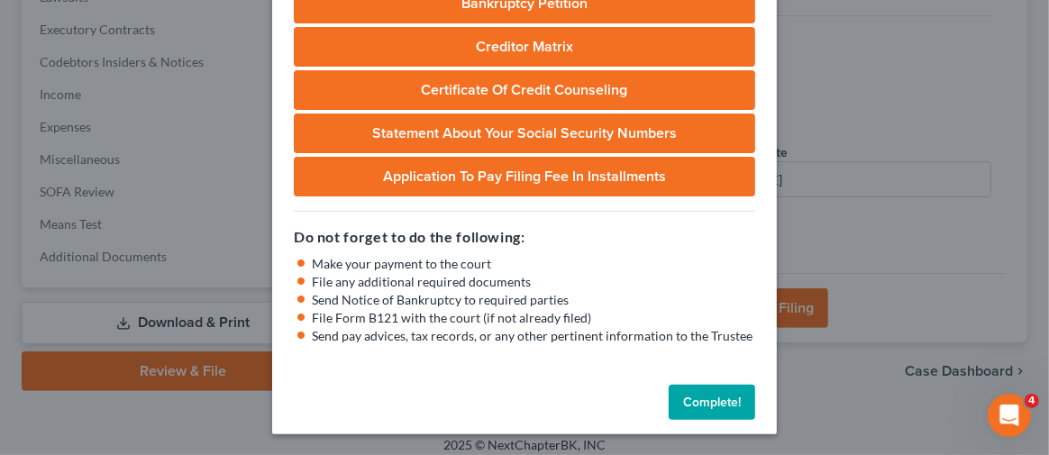
drag, startPoint x: 706, startPoint y: 405, endPoint x: 705, endPoint y: 395, distance: 10.0
click at [705, 405] on button "Complete!" at bounding box center [712, 403] width 86 height 36
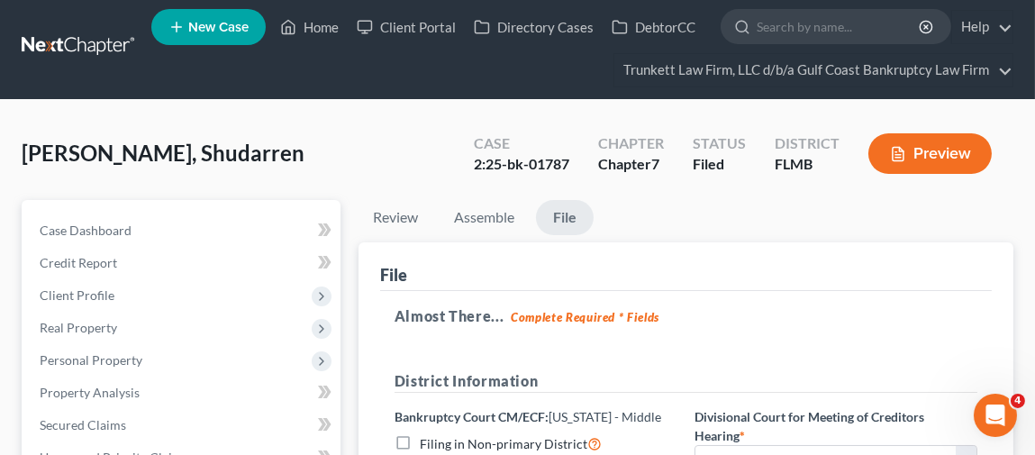
scroll to position [0, 0]
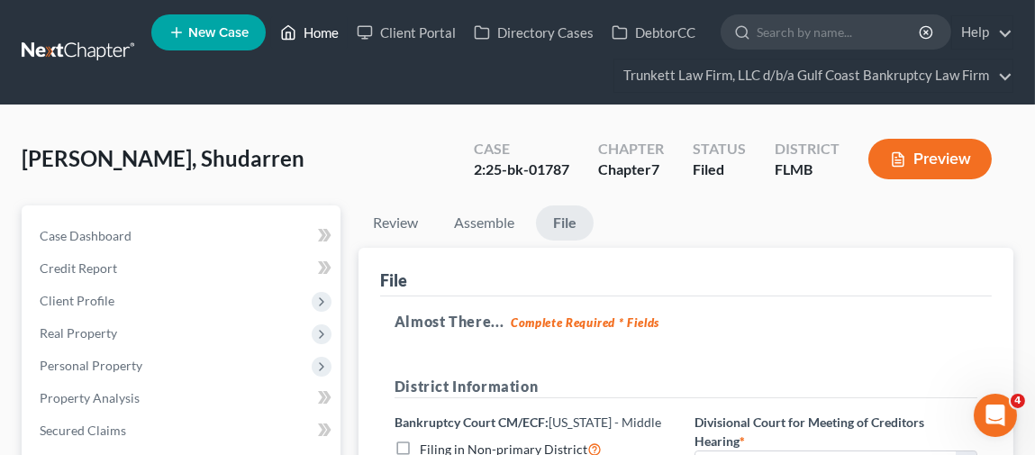
click at [312, 29] on link "Home" at bounding box center [309, 32] width 77 height 32
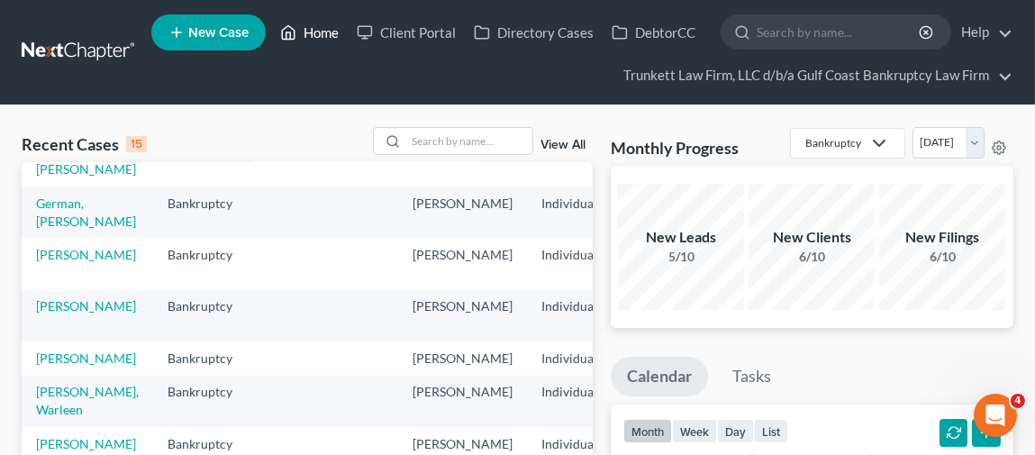
scroll to position [451, 0]
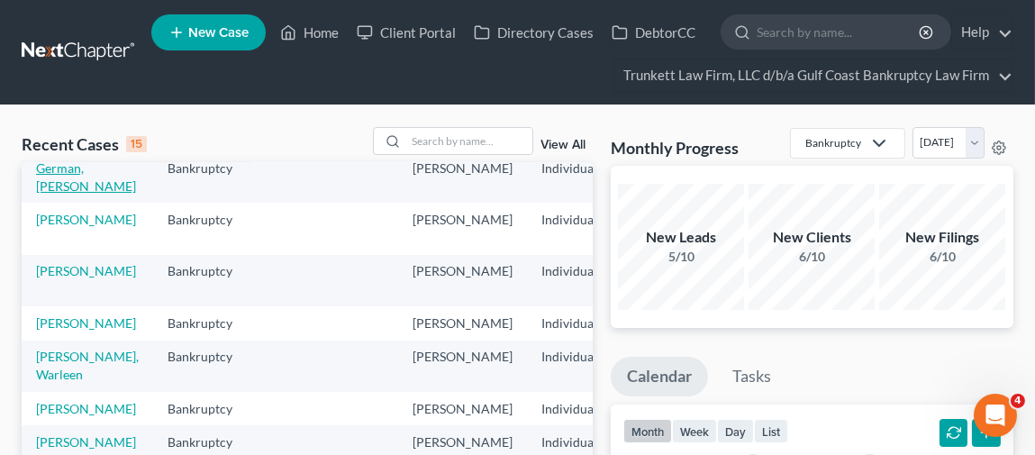
click at [62, 194] on link "German, Barbara" at bounding box center [86, 176] width 100 height 33
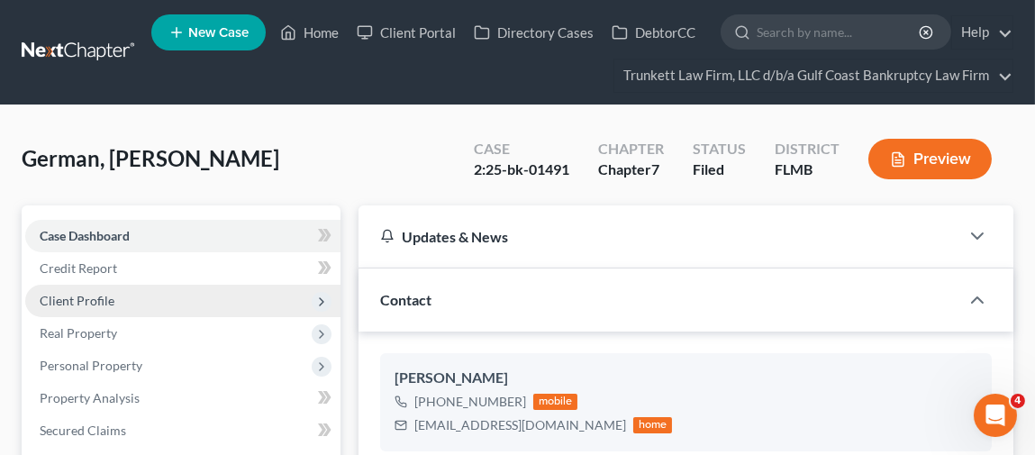
scroll to position [1039, 0]
click at [77, 300] on span "Client Profile" at bounding box center [77, 300] width 75 height 15
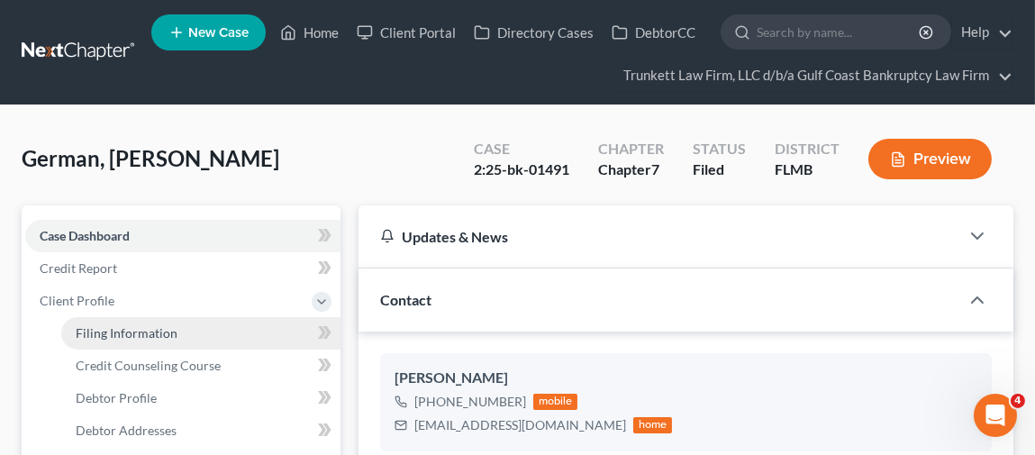
click at [135, 336] on span "Filing Information" at bounding box center [127, 332] width 102 height 15
select select "1"
select select "0"
select select "9"
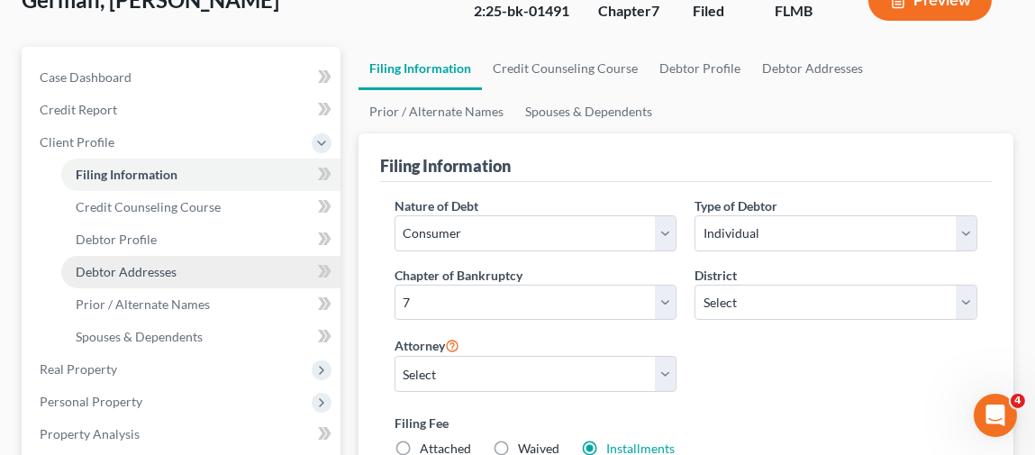
scroll to position [90, 0]
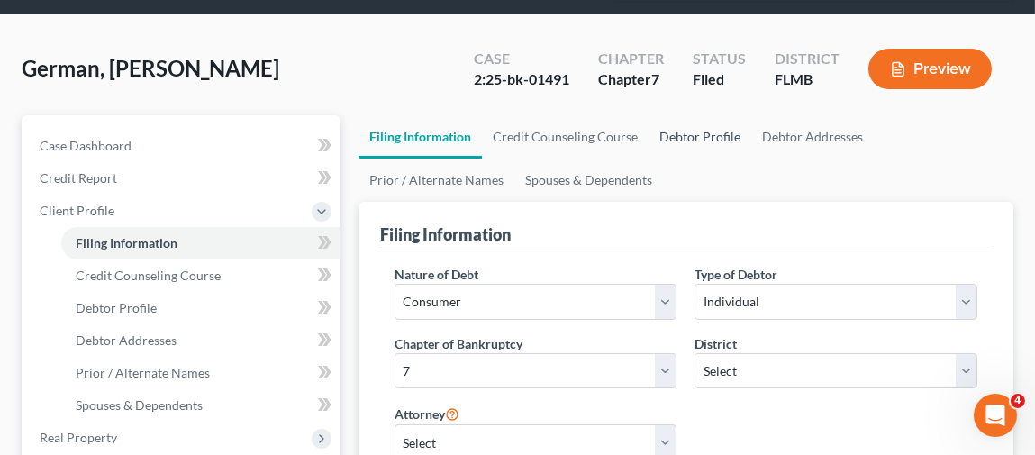
click at [667, 133] on link "Debtor Profile" at bounding box center [700, 136] width 103 height 43
select select "3"
select select "0"
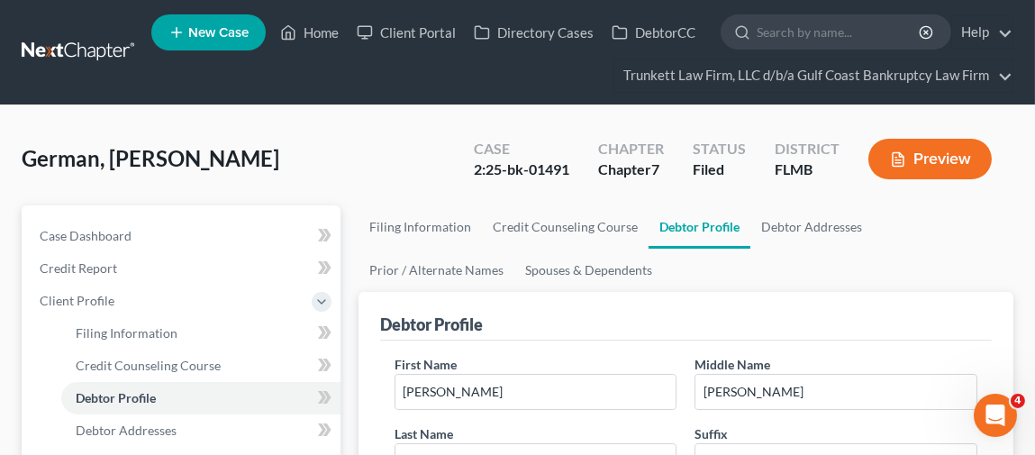
click at [349, 131] on div "German, Barbara Upgraded Case 2:25-bk-01491 Chapter Chapter 7 Status Filed Dist…" at bounding box center [518, 166] width 992 height 78
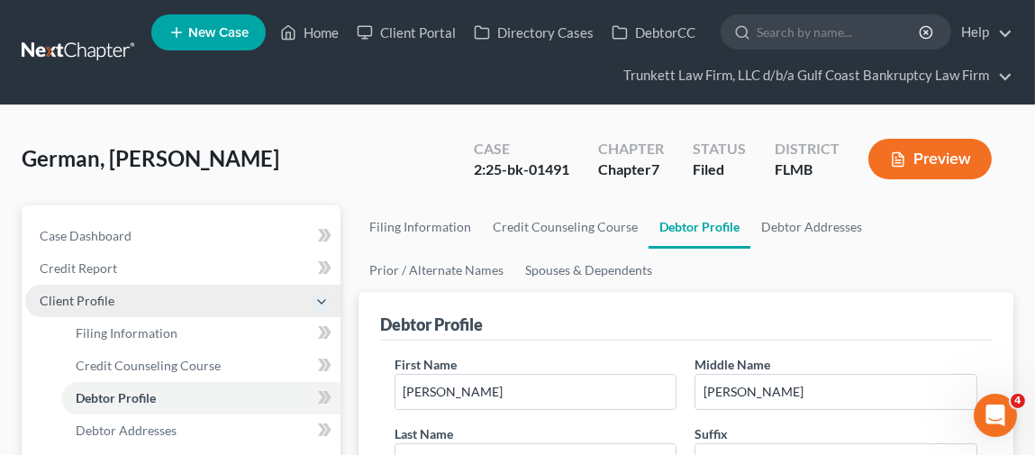
click at [101, 296] on span "Client Profile" at bounding box center [77, 300] width 75 height 15
